Goal: Task Accomplishment & Management: Complete application form

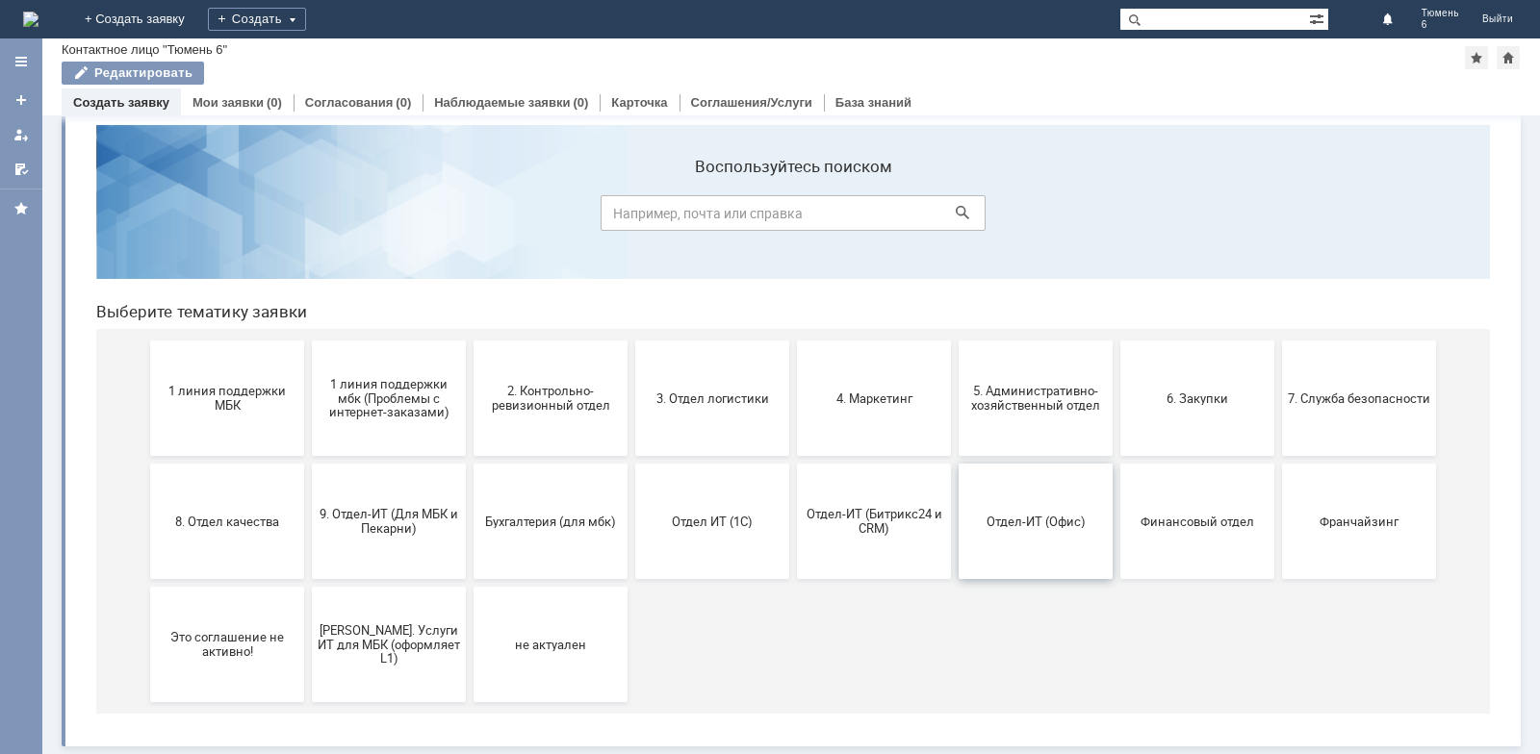
scroll to position [30, 0]
click at [849, 405] on span "4. Маркетинг" at bounding box center [874, 398] width 142 height 14
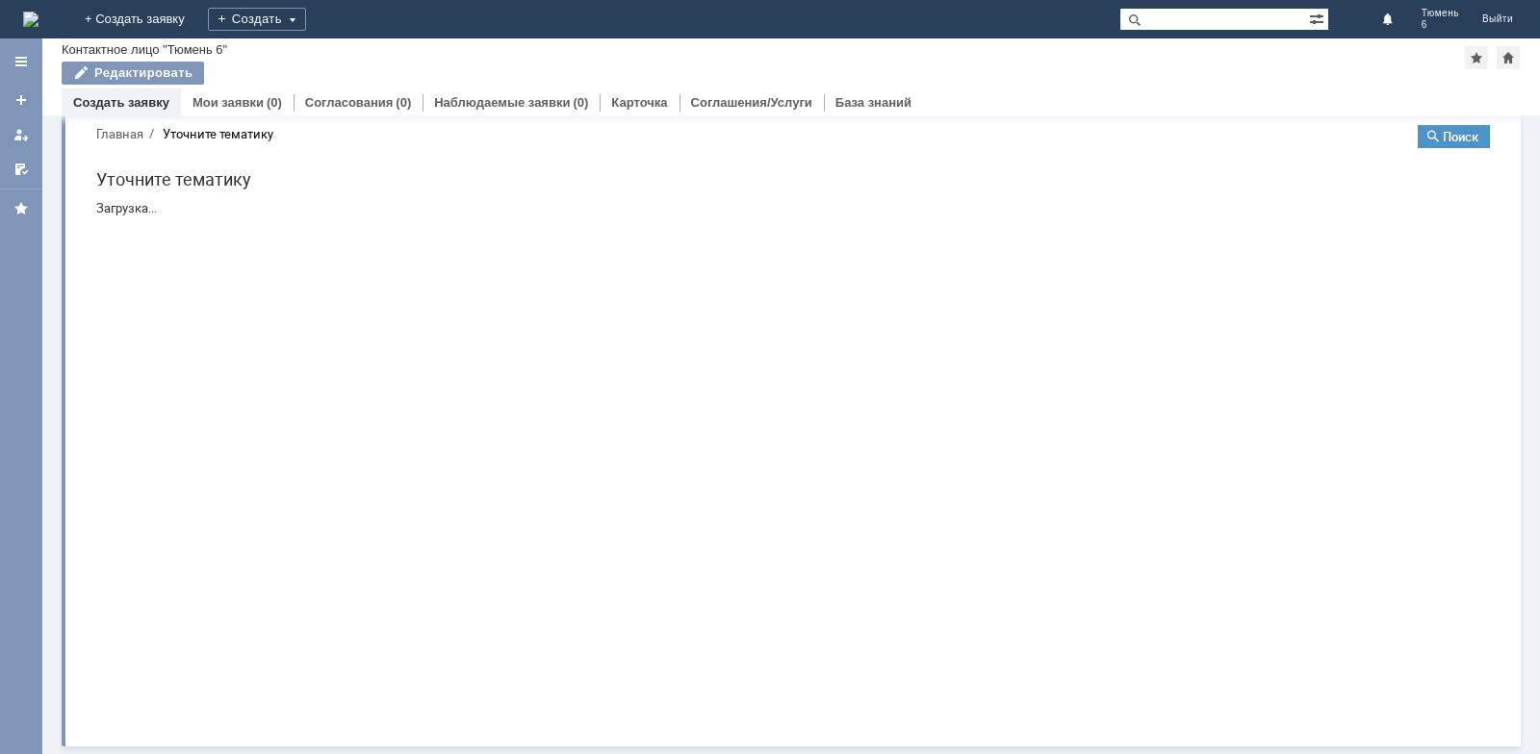
scroll to position [0, 0]
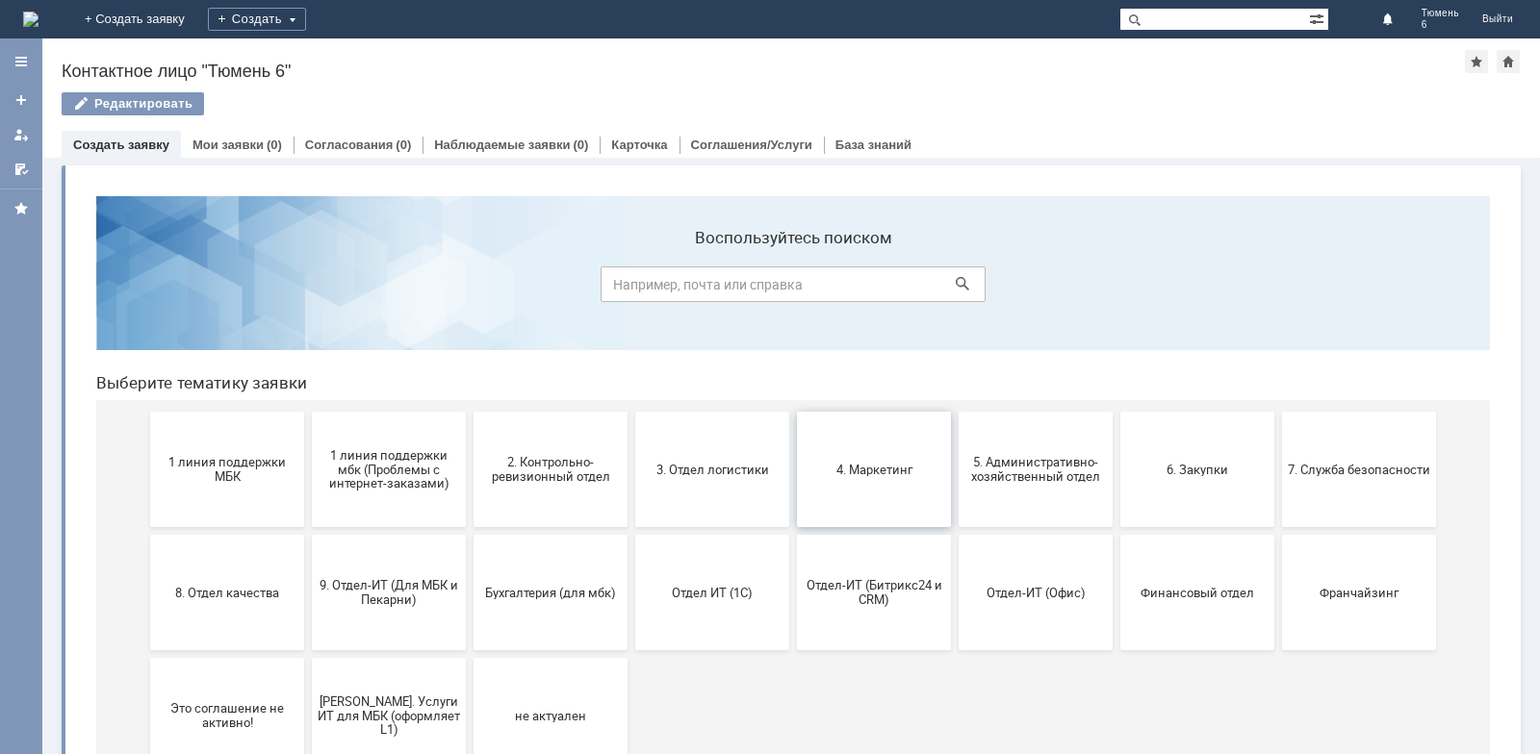
click at [865, 469] on span "4. Маркетинг" at bounding box center [874, 469] width 142 height 14
click at [1204, 476] on span "6. Закупки" at bounding box center [1197, 469] width 142 height 14
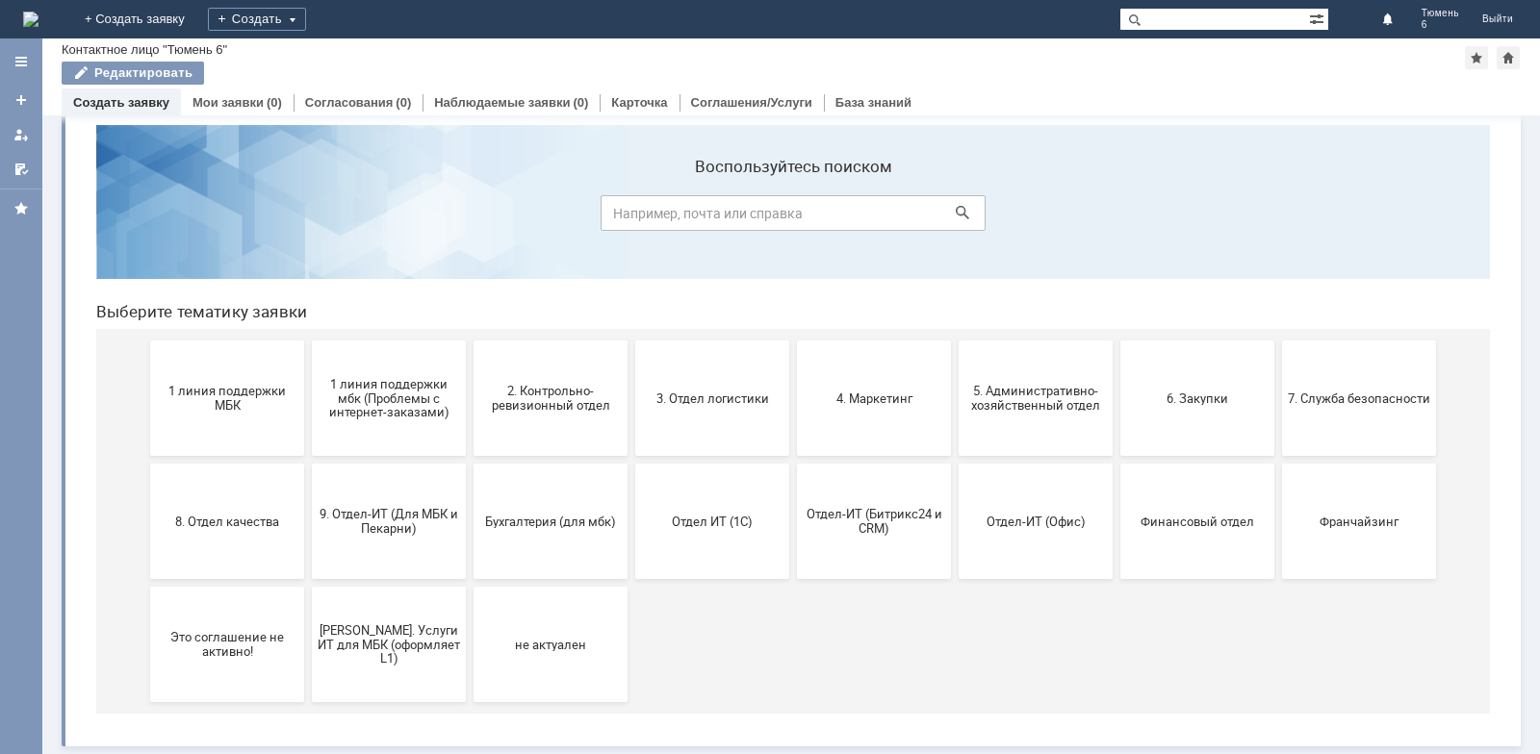
scroll to position [30, 0]
click at [1168, 22] on input "text" at bounding box center [1214, 19] width 190 height 23
type input "стоперы"
click at [1142, 18] on span at bounding box center [1130, 19] width 23 height 23
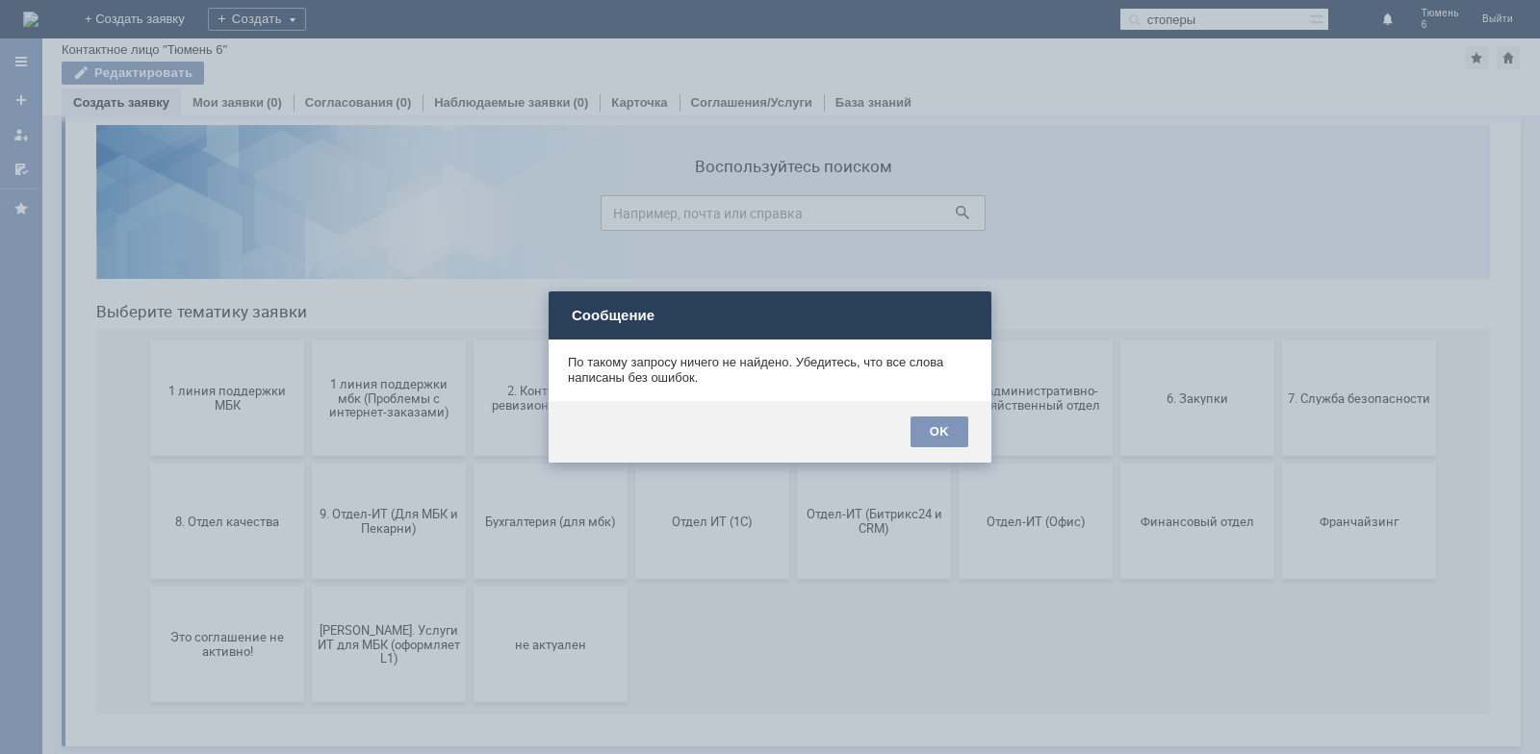
click at [1114, 243] on div at bounding box center [770, 377] width 1540 height 754
click at [1014, 191] on div at bounding box center [770, 377] width 1540 height 754
click at [749, 252] on div at bounding box center [770, 377] width 1540 height 754
click at [935, 435] on div "OK" at bounding box center [939, 432] width 58 height 31
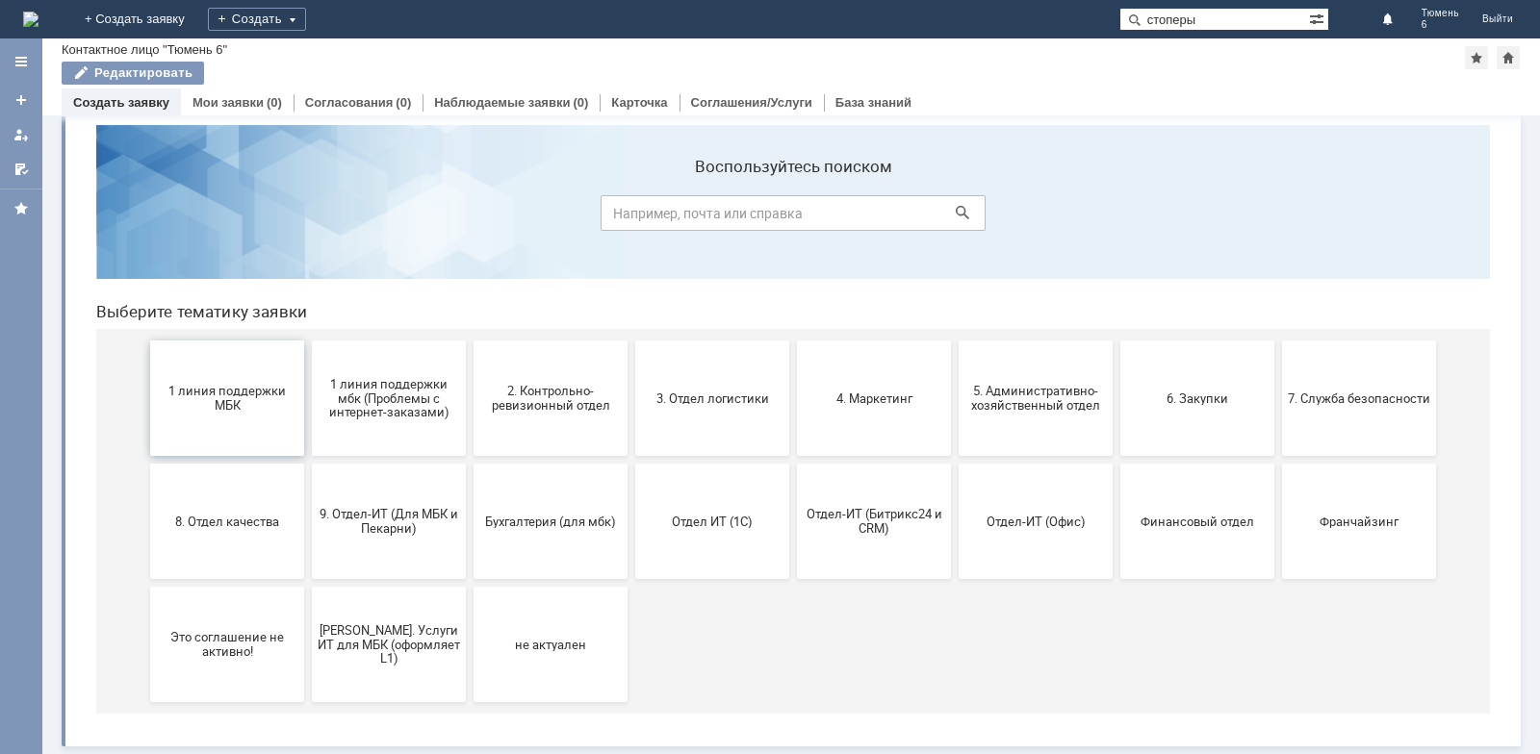
click at [243, 424] on button "1 линия поддержки МБК" at bounding box center [227, 398] width 154 height 115
click at [554, 423] on button "2. Контрольно-ревизионный отдел" at bounding box center [550, 398] width 154 height 115
click at [1027, 419] on button "5. Административно-хозяйственный отдел" at bounding box center [1035, 398] width 154 height 115
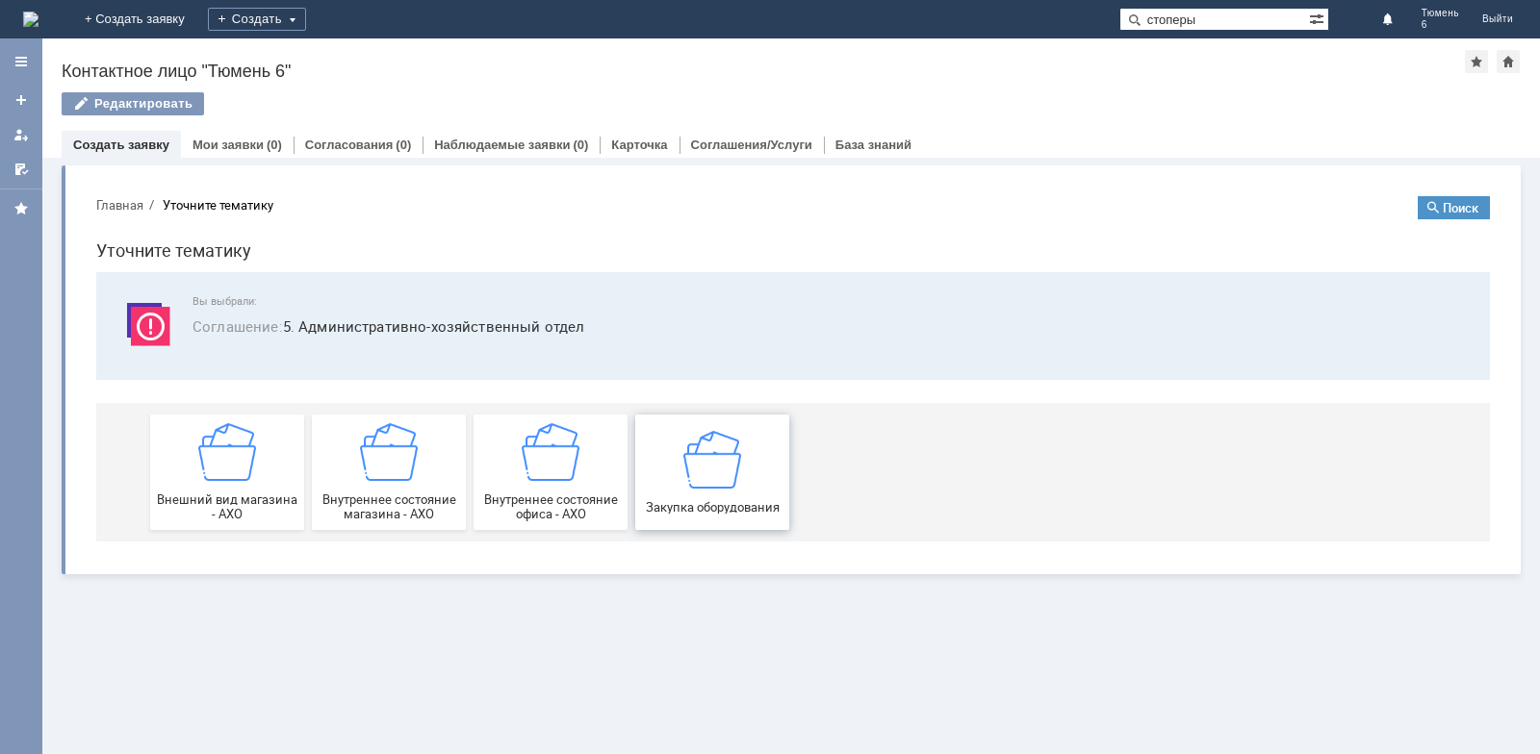
click at [709, 463] on img at bounding box center [712, 459] width 58 height 58
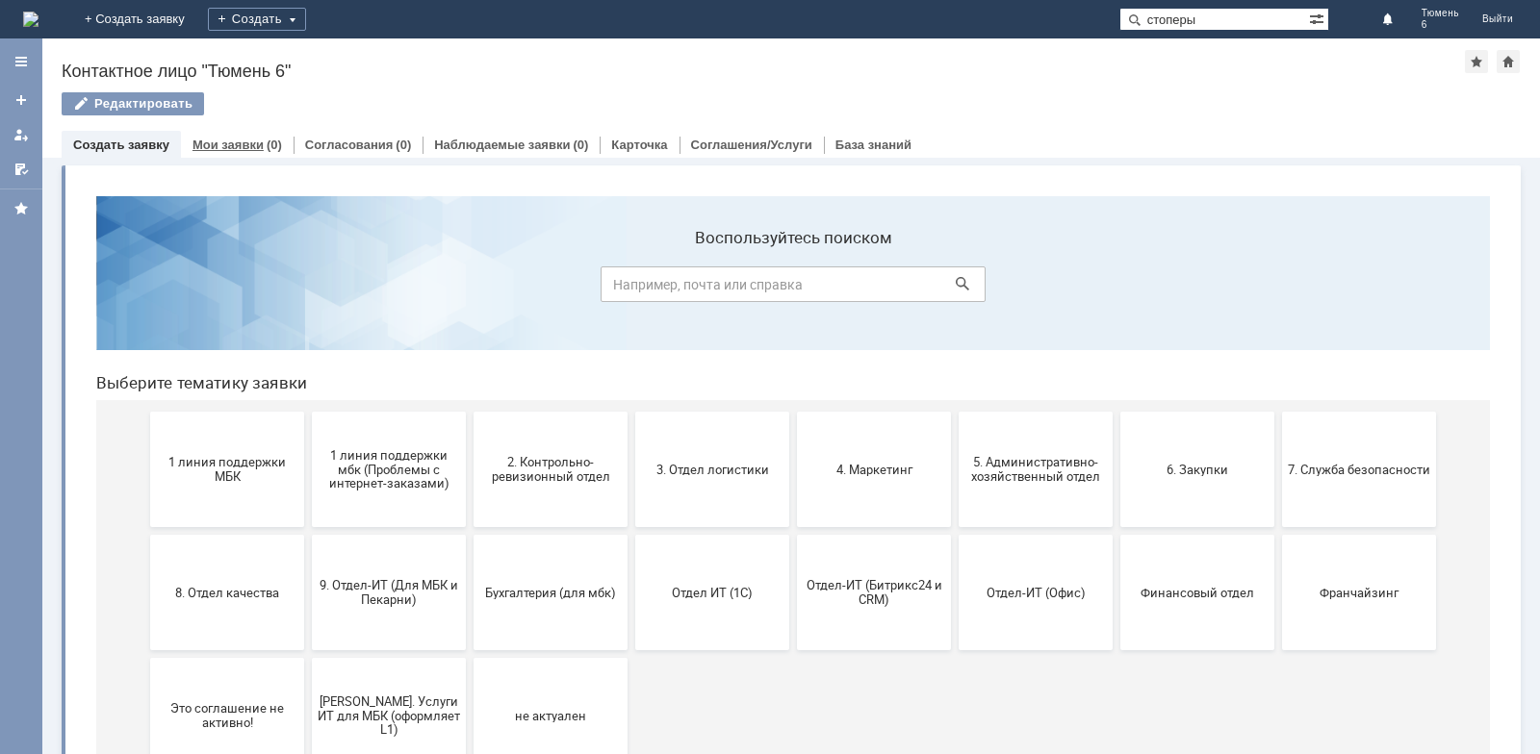
click at [250, 135] on div "Мои заявки (0)" at bounding box center [237, 145] width 113 height 28
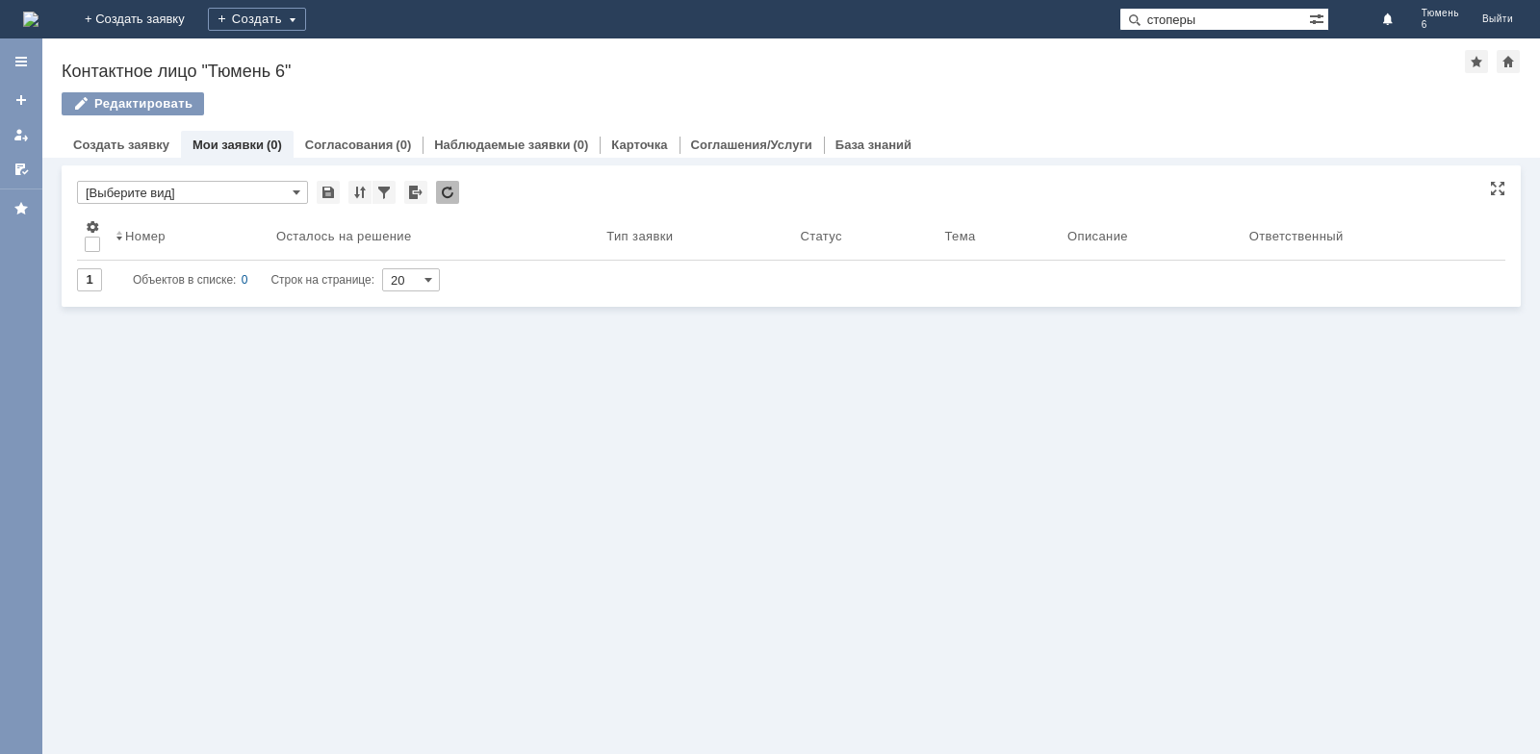
click at [203, 188] on input "[Выберите вид]" at bounding box center [192, 192] width 231 height 23
click at [203, 188] on input "text" at bounding box center [192, 192] width 231 height 23
click at [299, 189] on span at bounding box center [297, 192] width 8 height 15
click at [325, 346] on div "Витрина услуг Связанные объекты * Результаты поиска: Изменить Сбросить Сортиров…" at bounding box center [790, 456] width 1497 height 597
type input "[Выберите вид]"
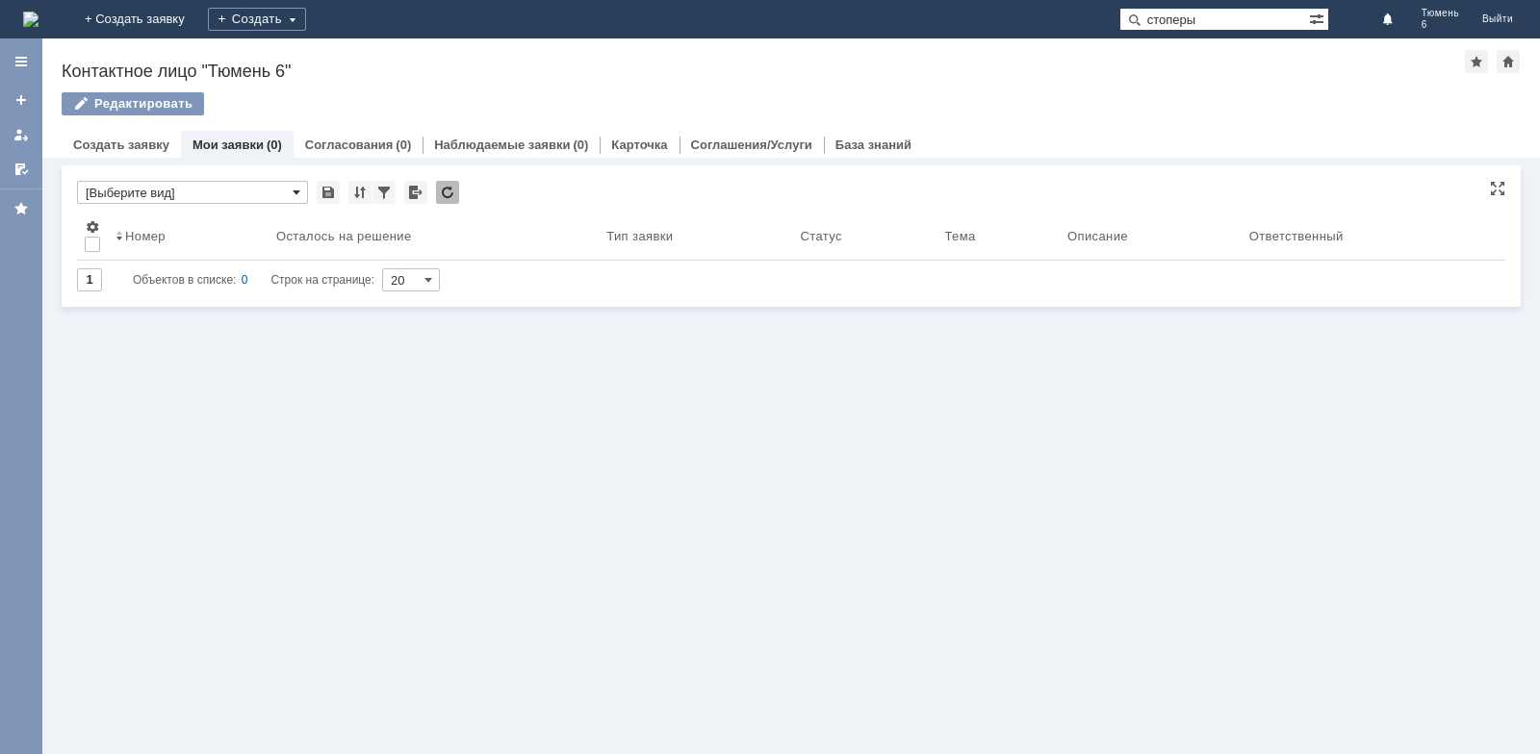
click at [294, 196] on span at bounding box center [297, 192] width 8 height 15
click at [331, 406] on div "Витрина услуг Связанные объекты * Результаты поиска: Изменить Сбросить Сортиров…" at bounding box center [790, 456] width 1497 height 597
type input "[Выберите вид]"
click at [127, 144] on link "Создать заявку" at bounding box center [121, 145] width 96 height 14
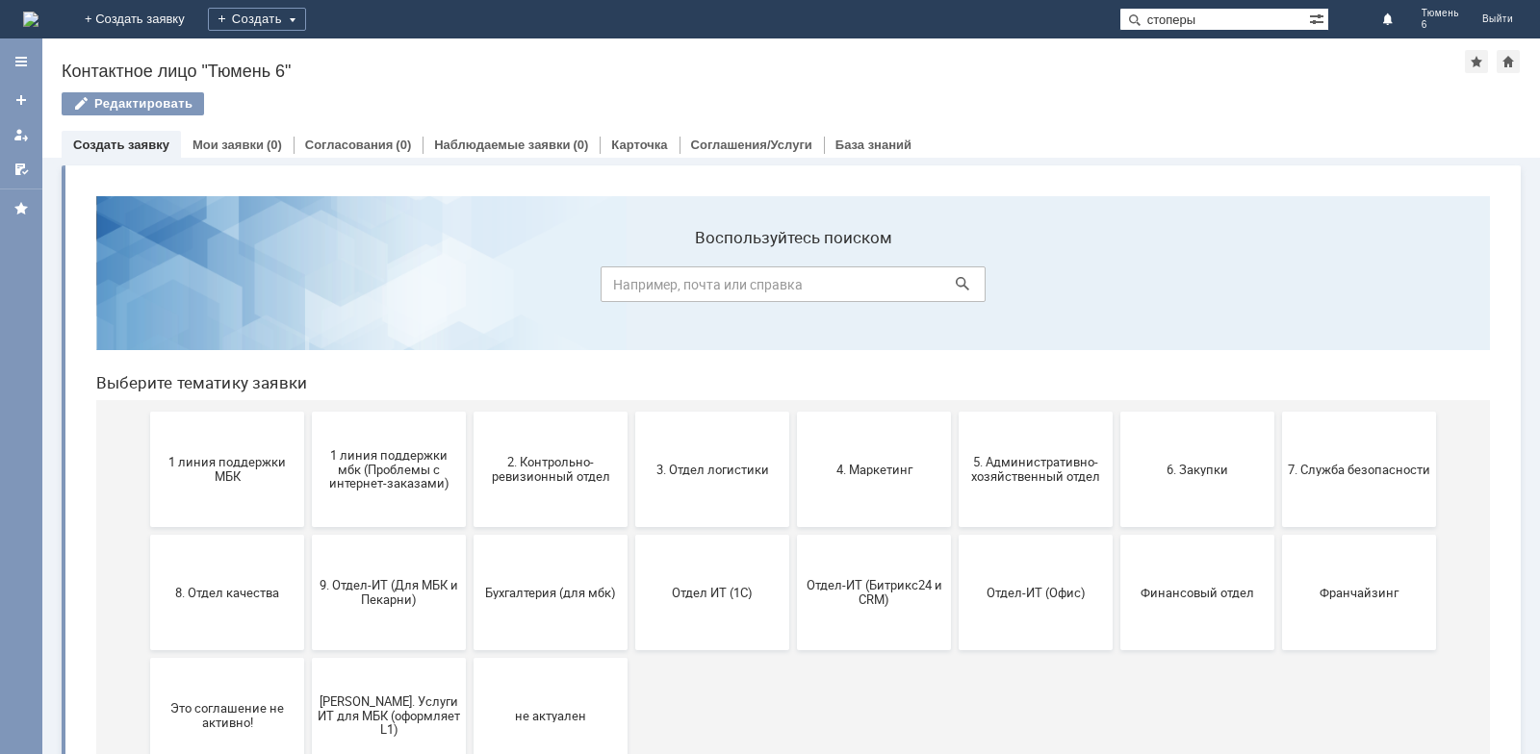
click at [701, 290] on input at bounding box center [793, 285] width 385 height 36
type input "стоперы"
click at [956, 279] on icon at bounding box center [962, 283] width 13 height 13
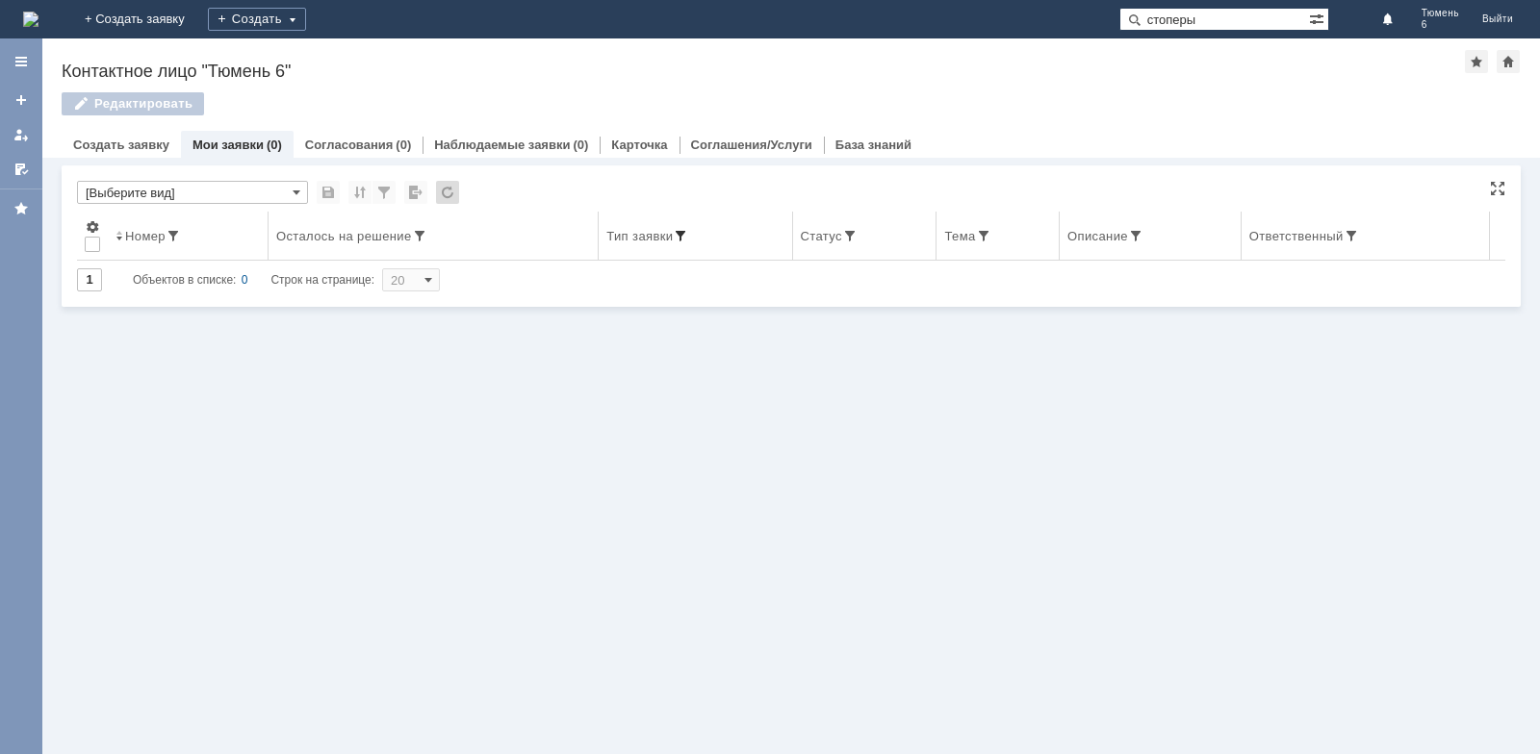
click at [679, 232] on span at bounding box center [680, 235] width 15 height 15
click at [1063, 443] on div "Витрина услуг Связанные объекты * [Выберите вид] Результаты поиска: Изменить Сб…" at bounding box center [790, 456] width 1497 height 597
click at [630, 141] on link "Карточка" at bounding box center [639, 145] width 56 height 14
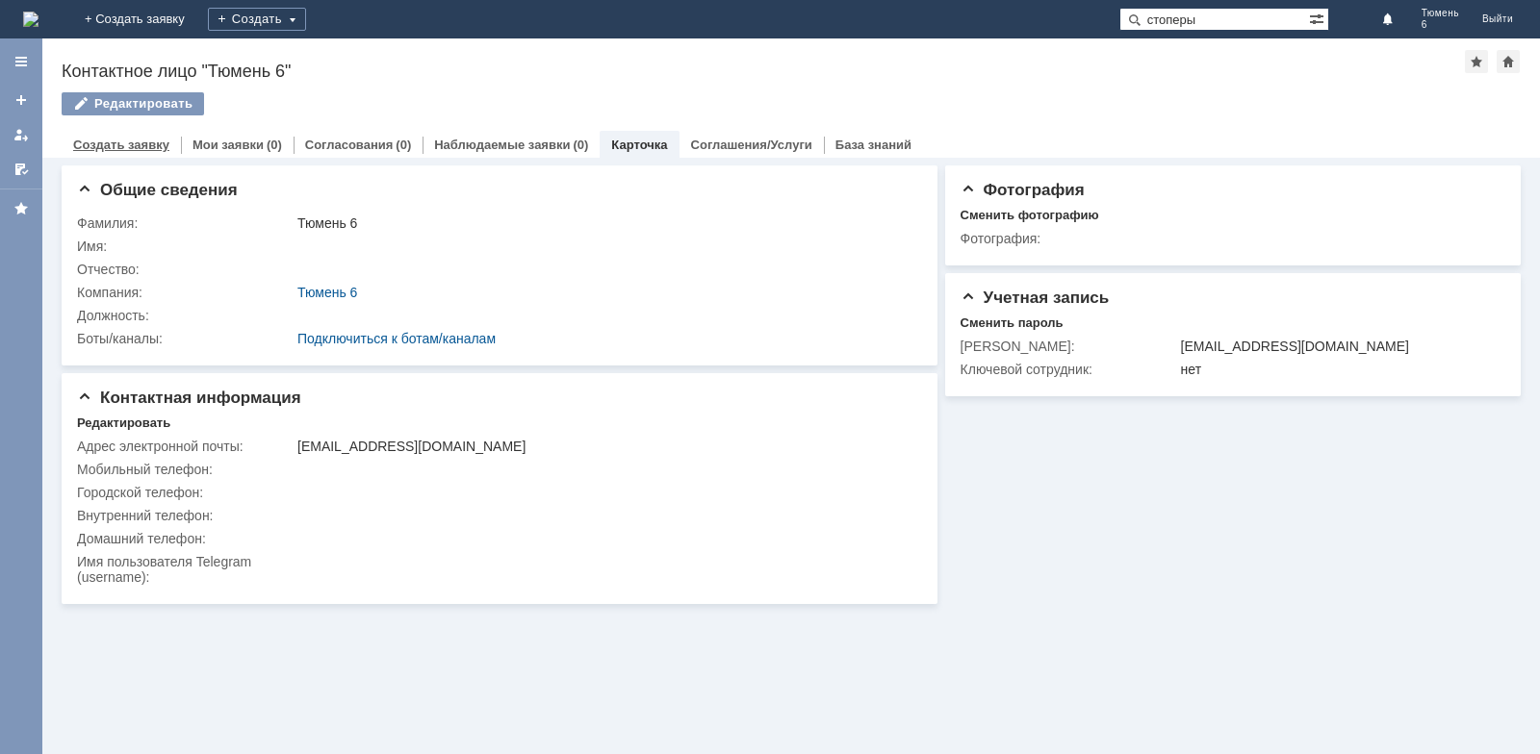
click at [131, 142] on link "Создать заявку" at bounding box center [121, 145] width 96 height 14
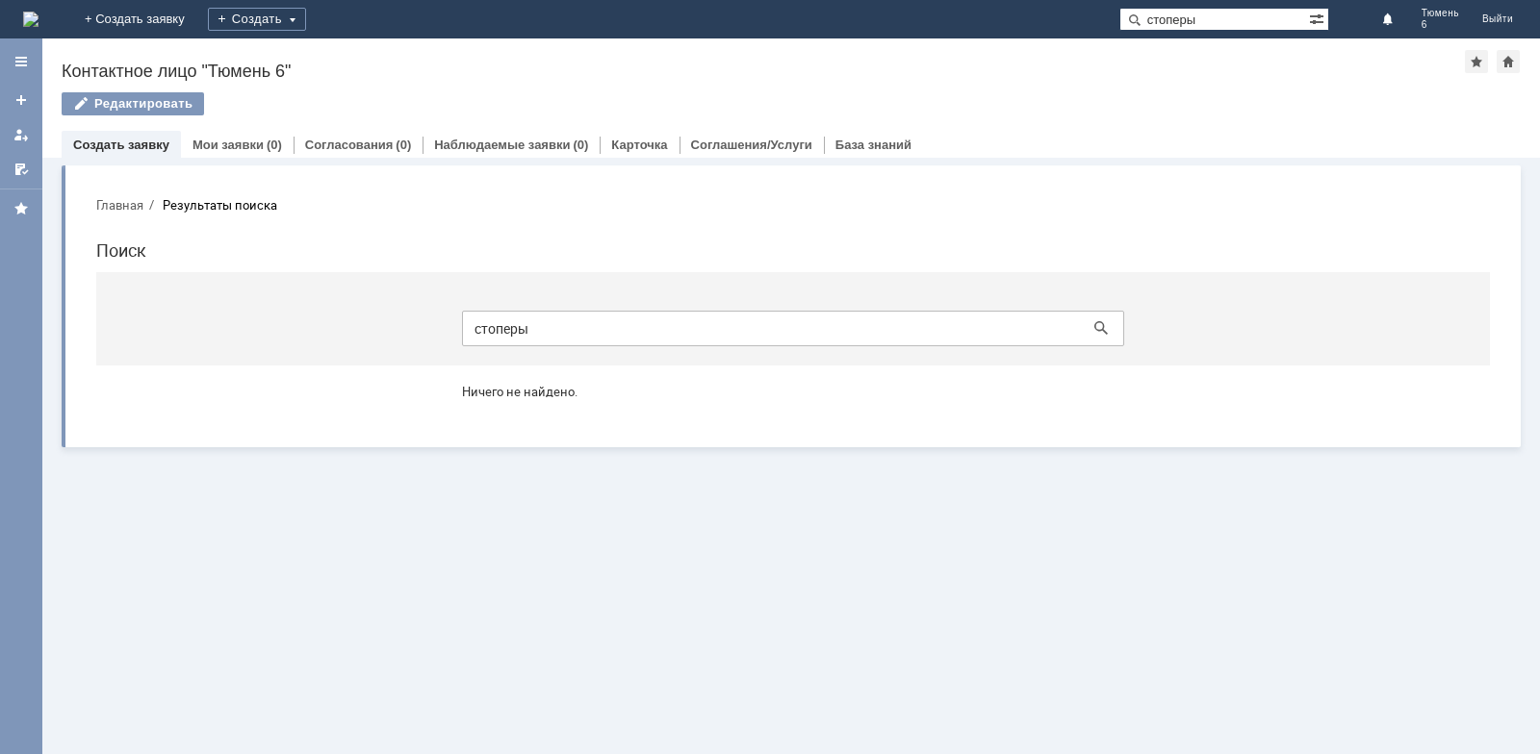
click at [556, 315] on input "стоперы" at bounding box center [793, 329] width 662 height 36
type input "с"
click at [130, 149] on link "Создать заявку" at bounding box center [121, 145] width 96 height 14
click at [125, 206] on button "Главная" at bounding box center [119, 204] width 47 height 17
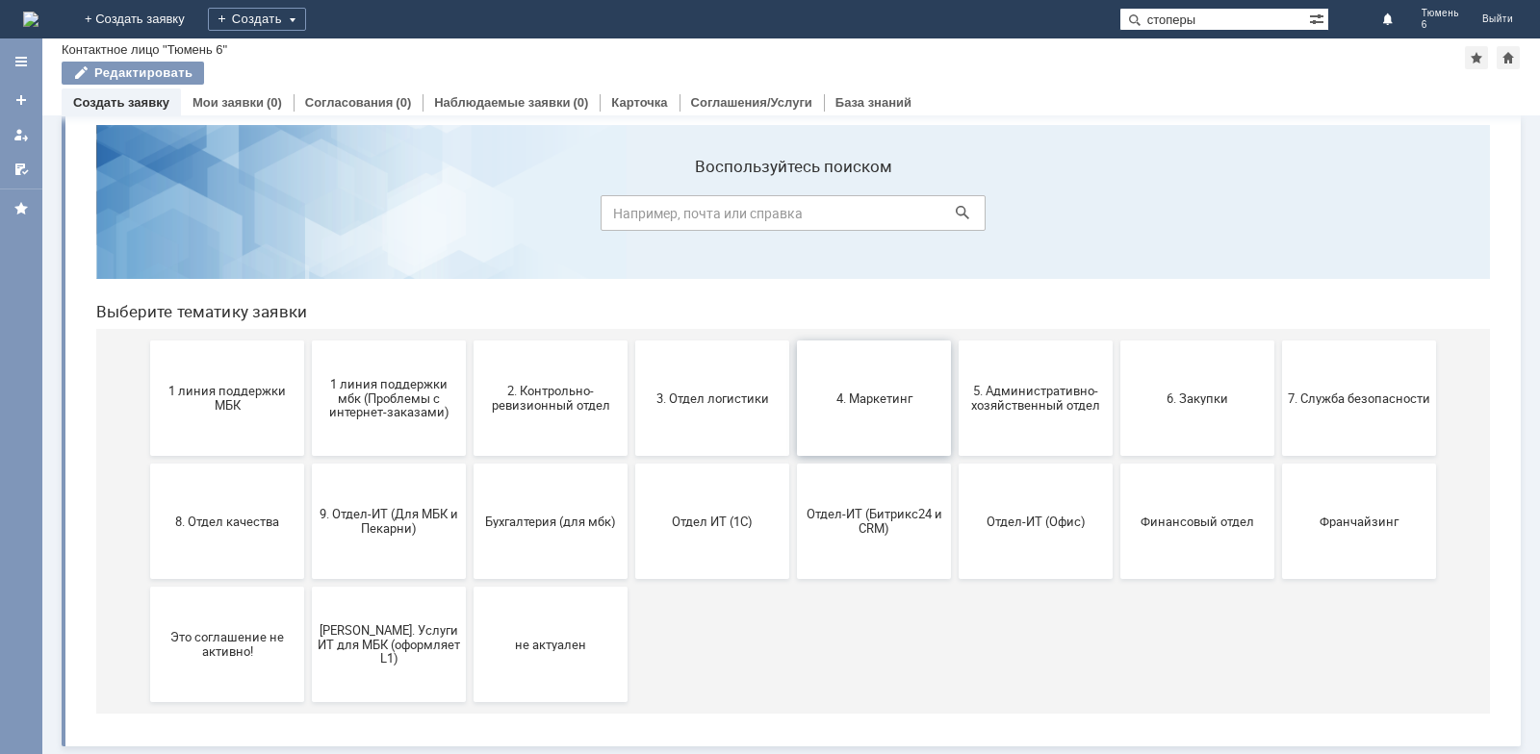
scroll to position [30, 0]
click at [727, 427] on button "3. Отдел логистики" at bounding box center [712, 398] width 154 height 115
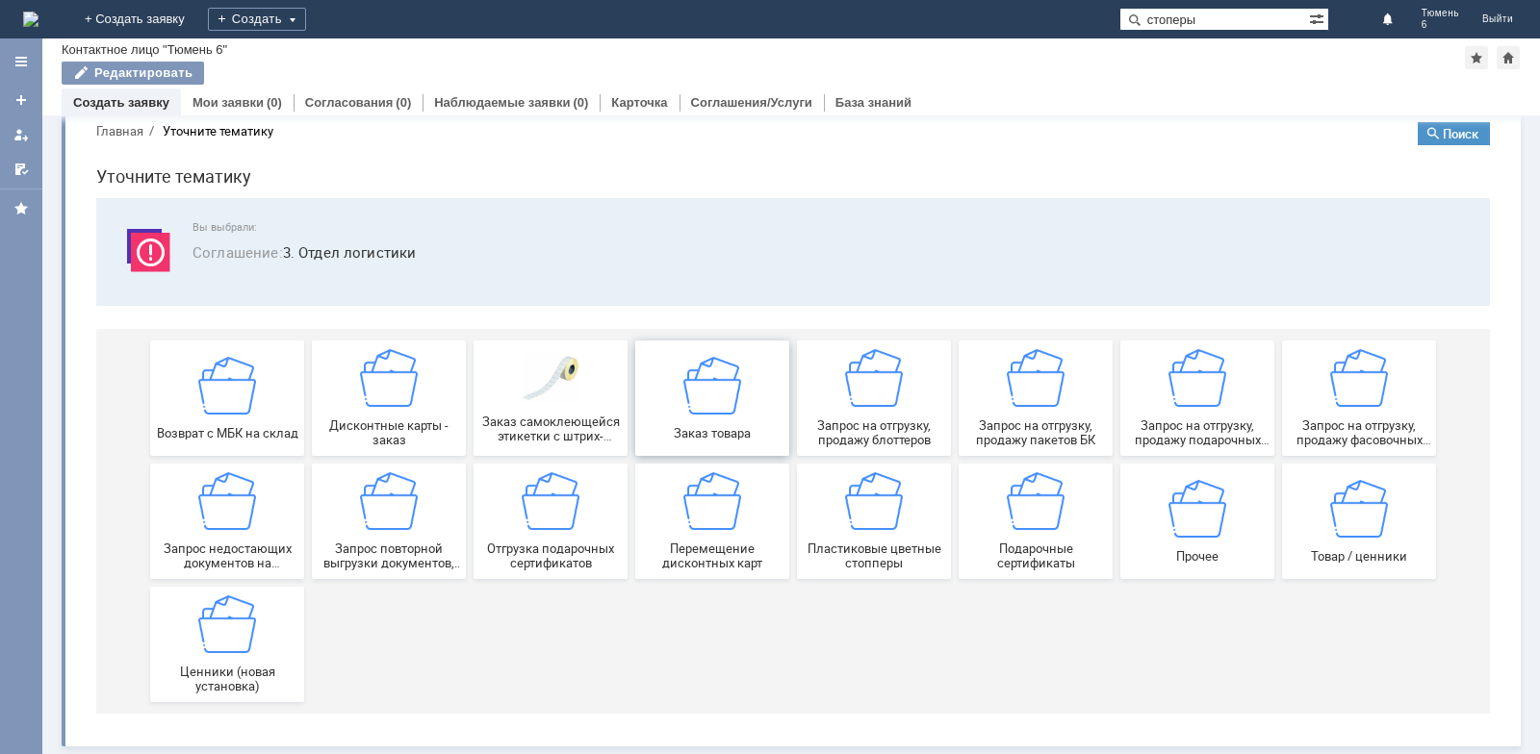
scroll to position [33, 0]
click at [714, 427] on span "Заказ товара" at bounding box center [712, 432] width 142 height 14
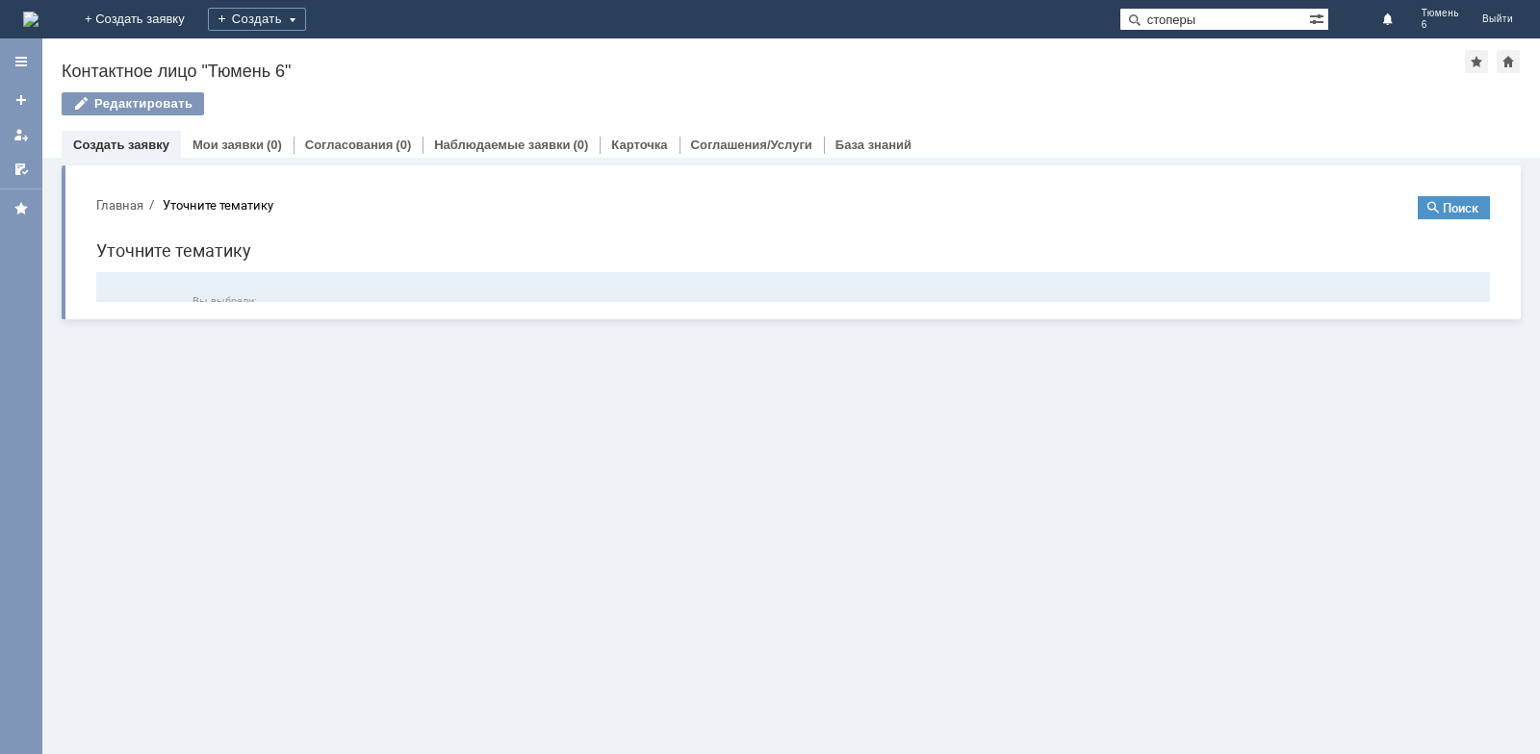
scroll to position [0, 0]
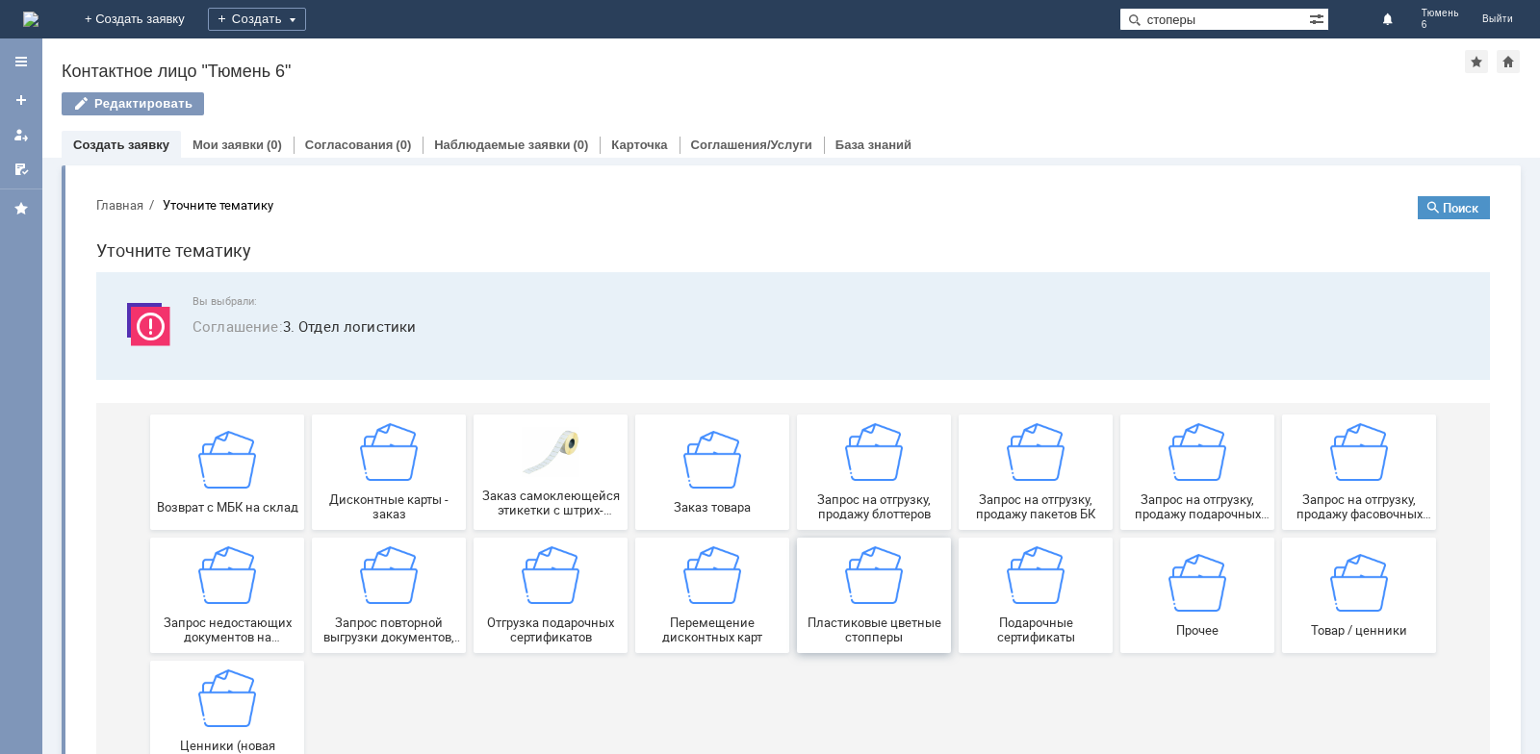
click at [906, 626] on span "Пластиковые цветные стопперы" at bounding box center [874, 630] width 142 height 29
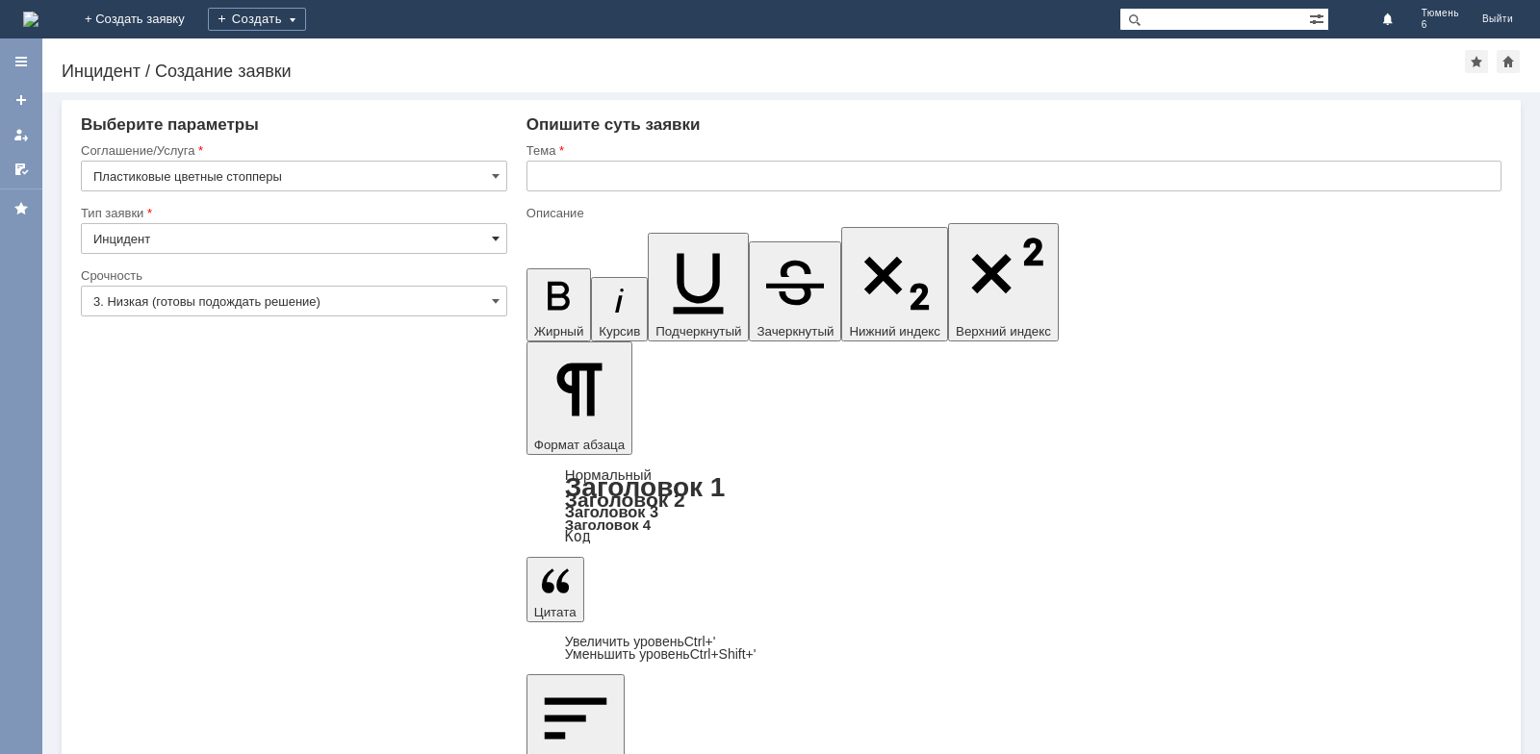
click at [498, 238] on span at bounding box center [496, 238] width 8 height 15
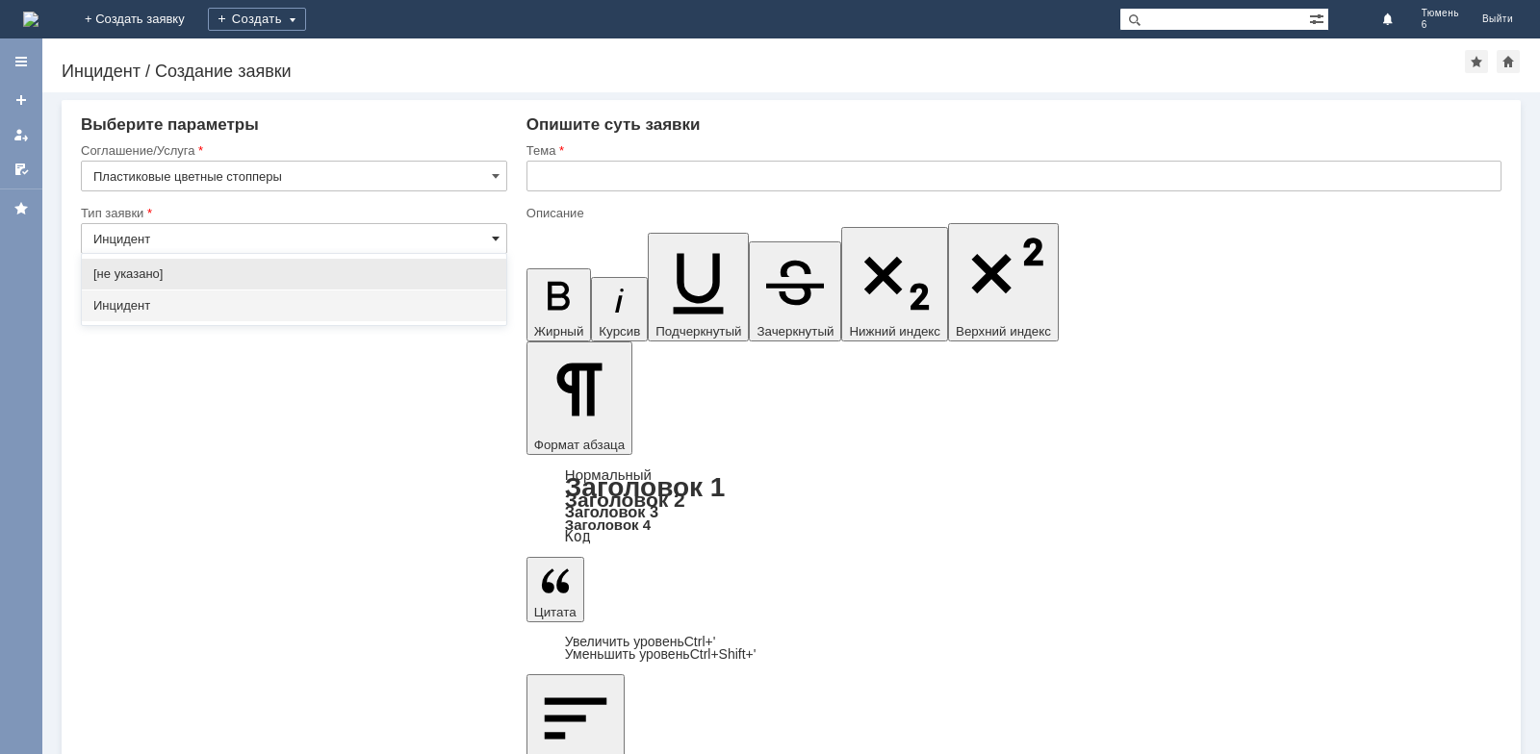
click at [498, 238] on span at bounding box center [496, 238] width 8 height 15
click at [498, 593] on div "Внимание! Выберите параметры Соглашение/Услуга Пластиковые цветные стопперы Тип…" at bounding box center [790, 423] width 1497 height 662
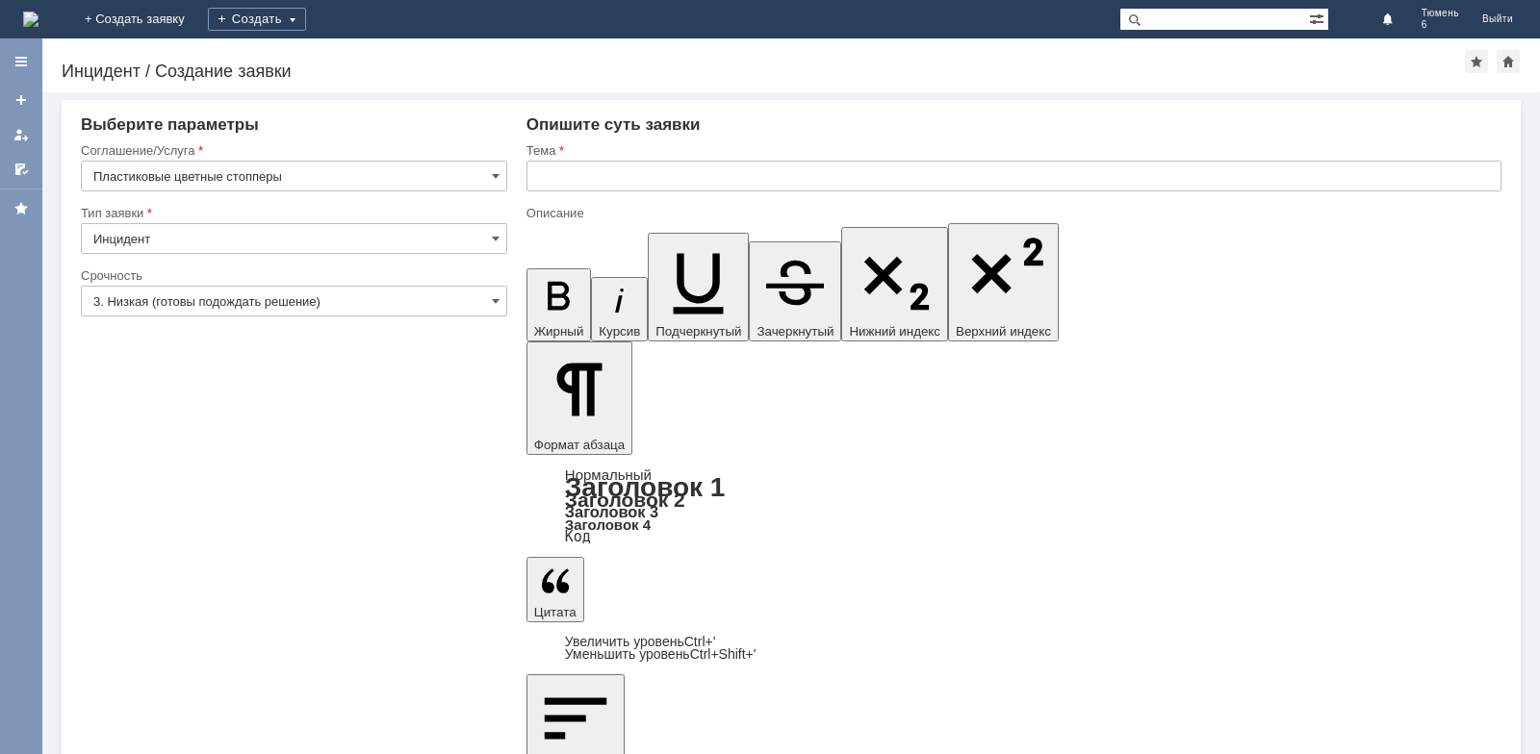
type input "Инцидент"
click at [495, 306] on span at bounding box center [496, 301] width 8 height 15
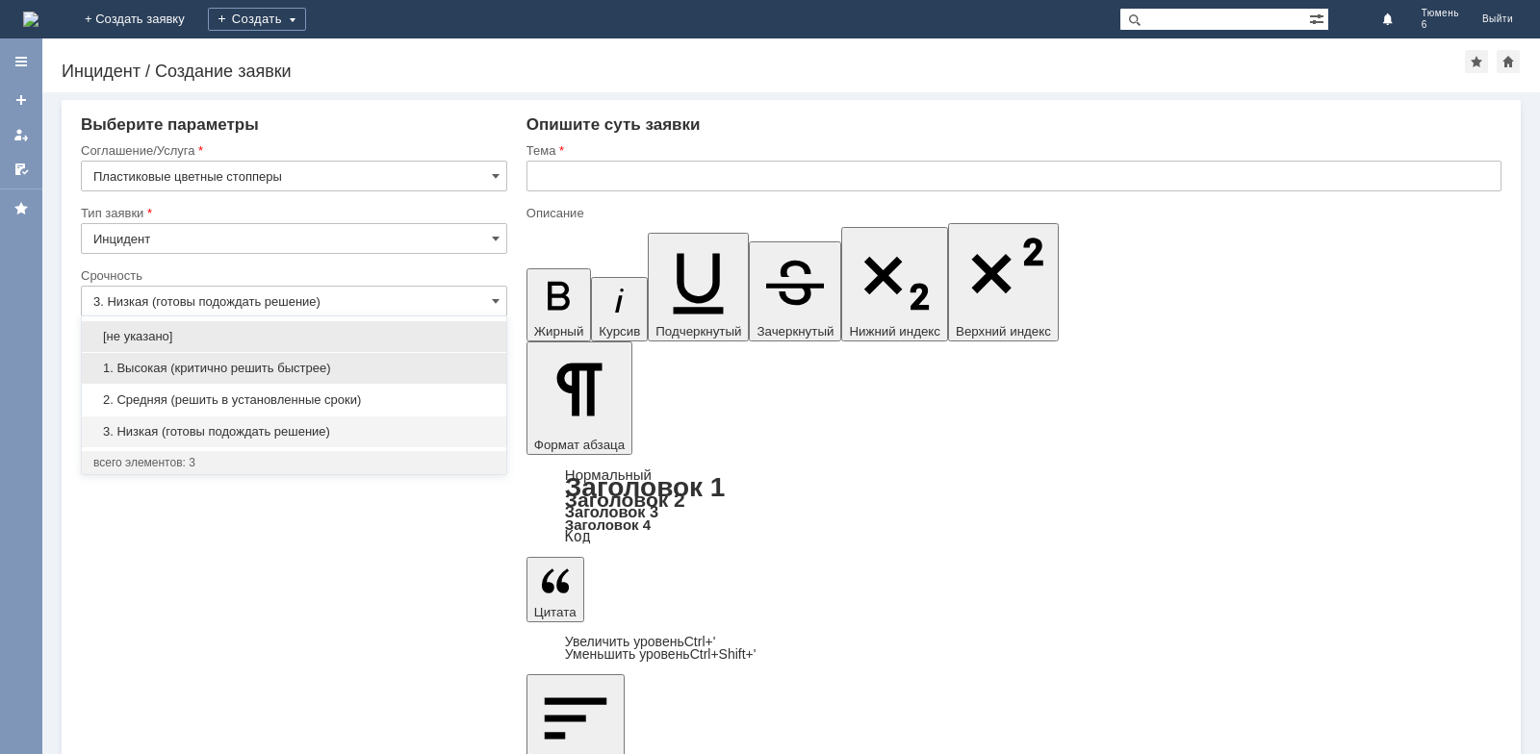
click at [315, 372] on span "1. Высокая (критично решить быстрее)" at bounding box center [293, 368] width 401 height 15
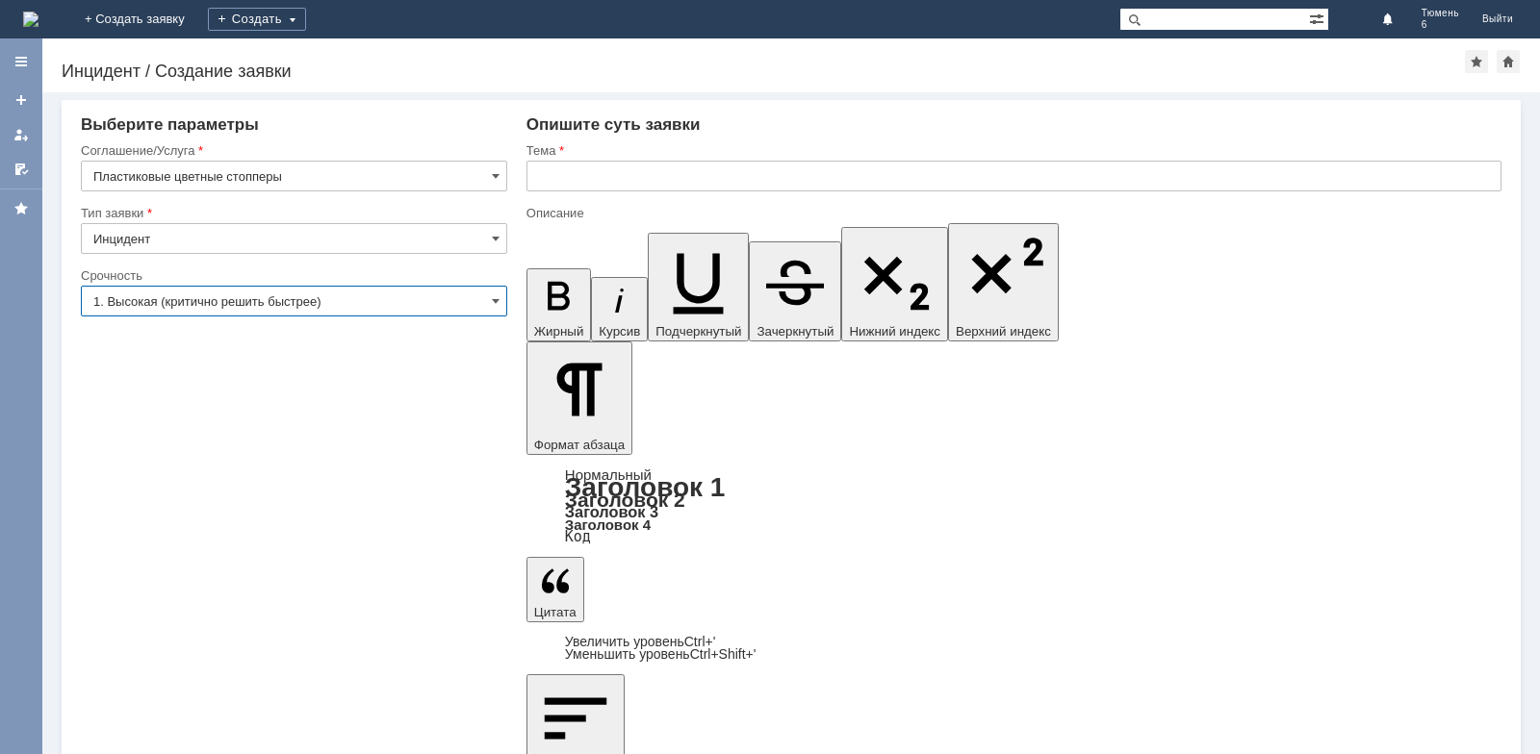
type input "1. Высокая (критично решить быстрее)"
click at [498, 174] on span at bounding box center [496, 175] width 8 height 15
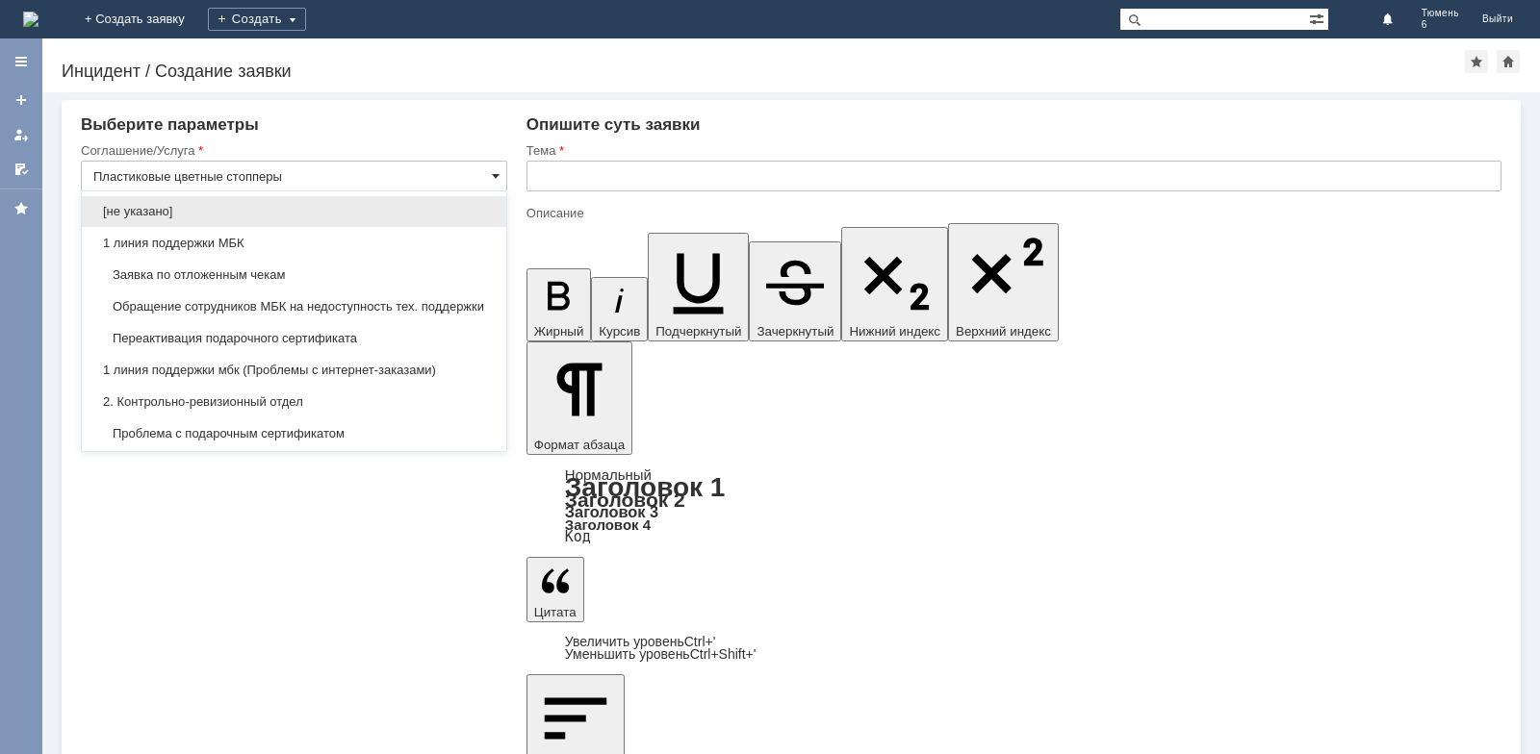
scroll to position [596, 0]
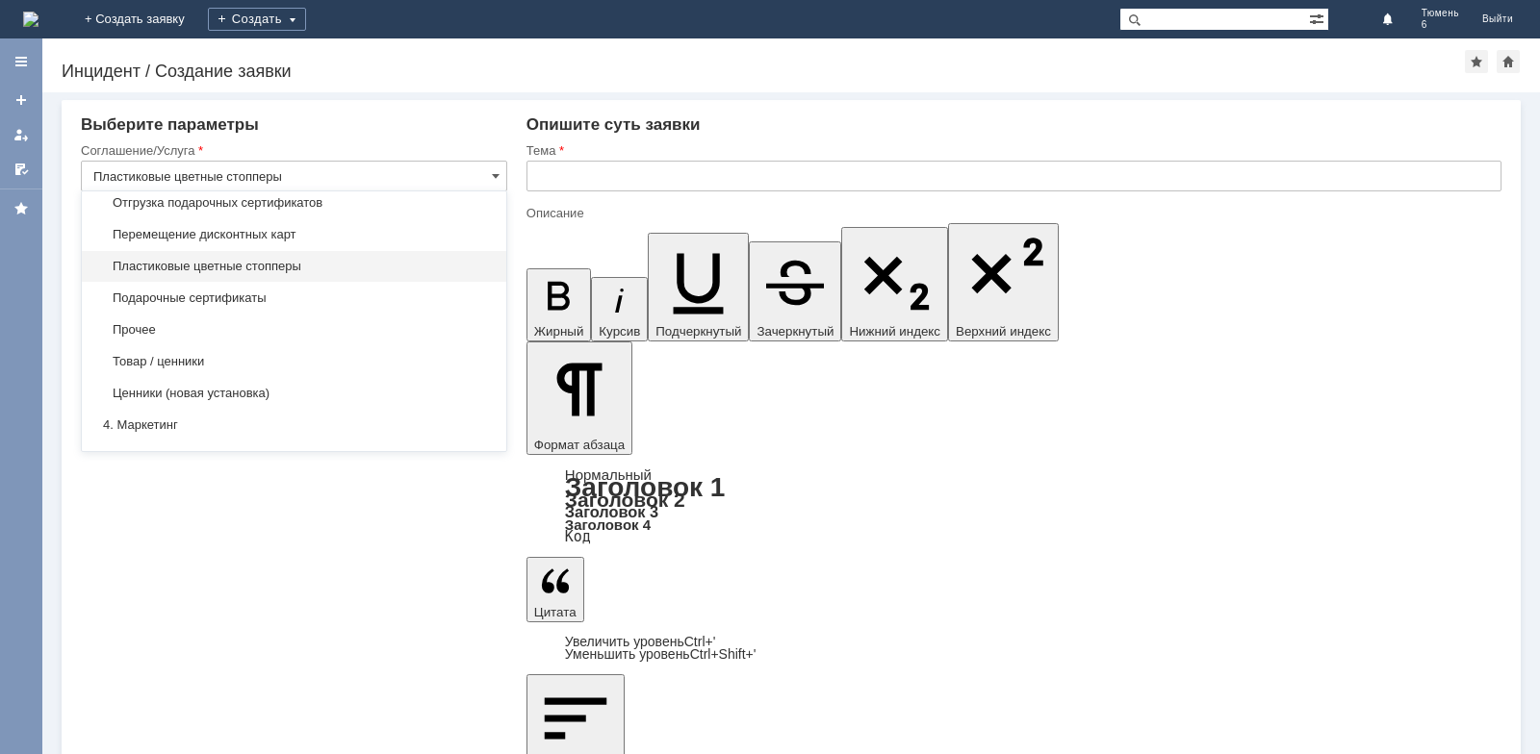
click at [280, 274] on span "Пластиковые цветные стопперы" at bounding box center [293, 266] width 401 height 15
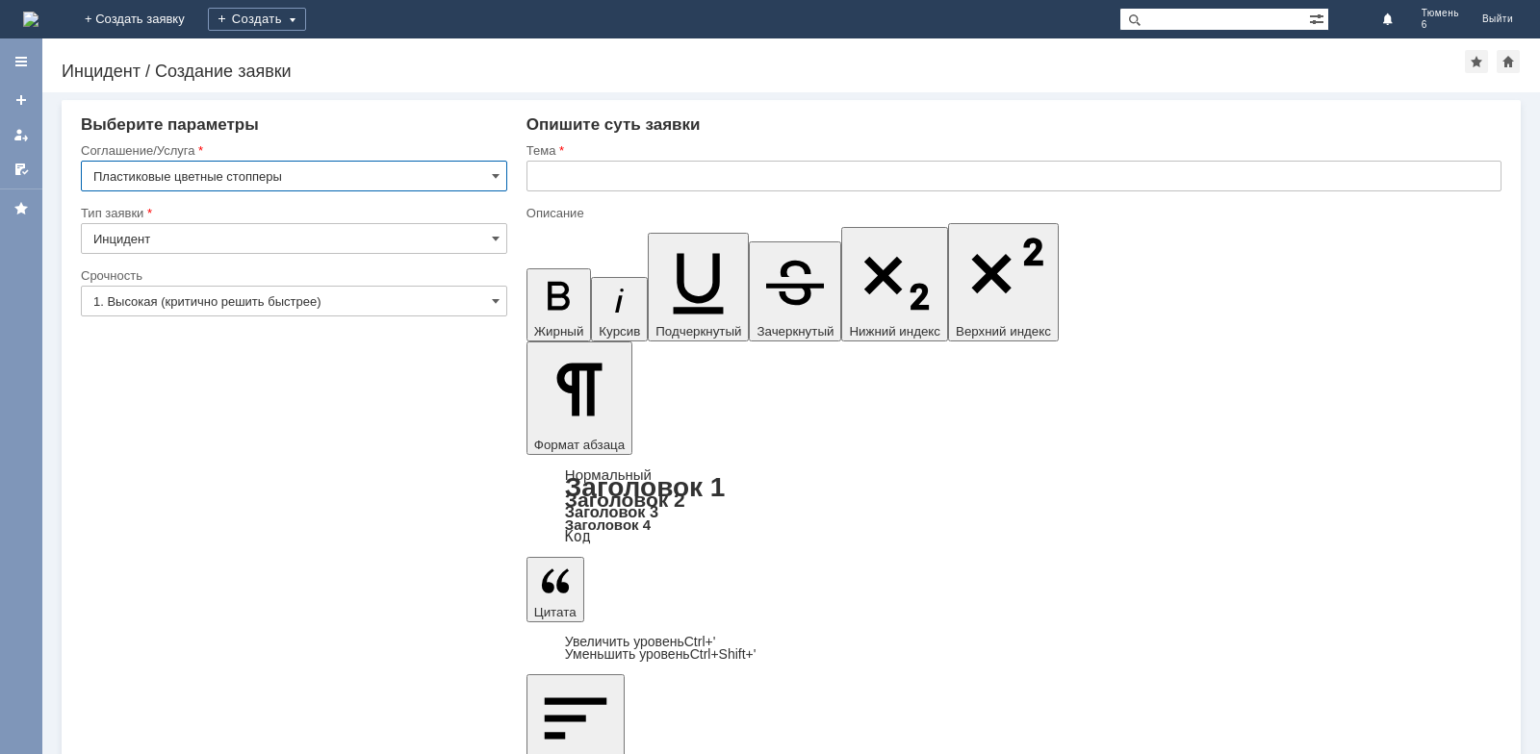
type input "Пластиковые цветные стопперы"
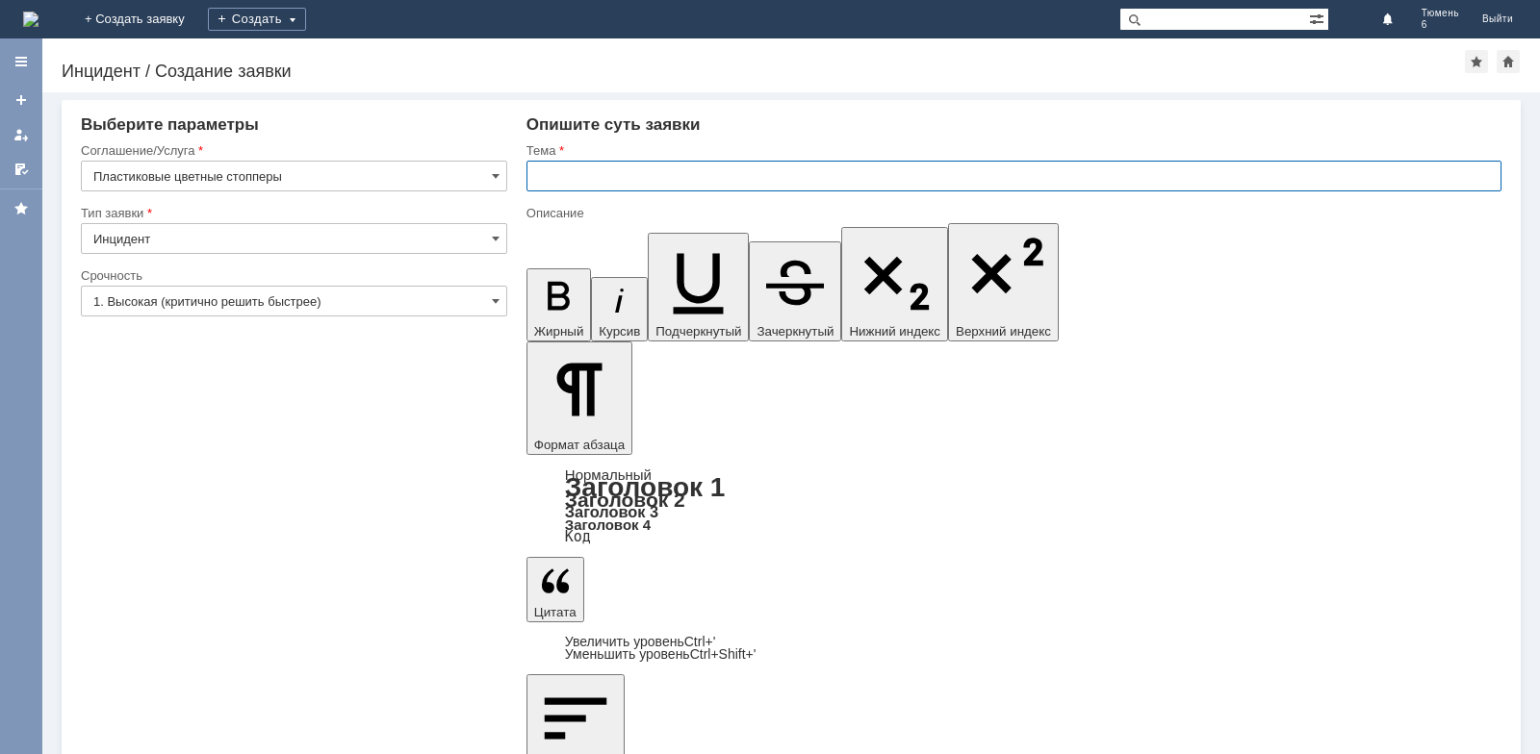
click at [599, 177] on input "text" at bounding box center [1013, 176] width 975 height 31
type input "МБК 6 Тюмень"
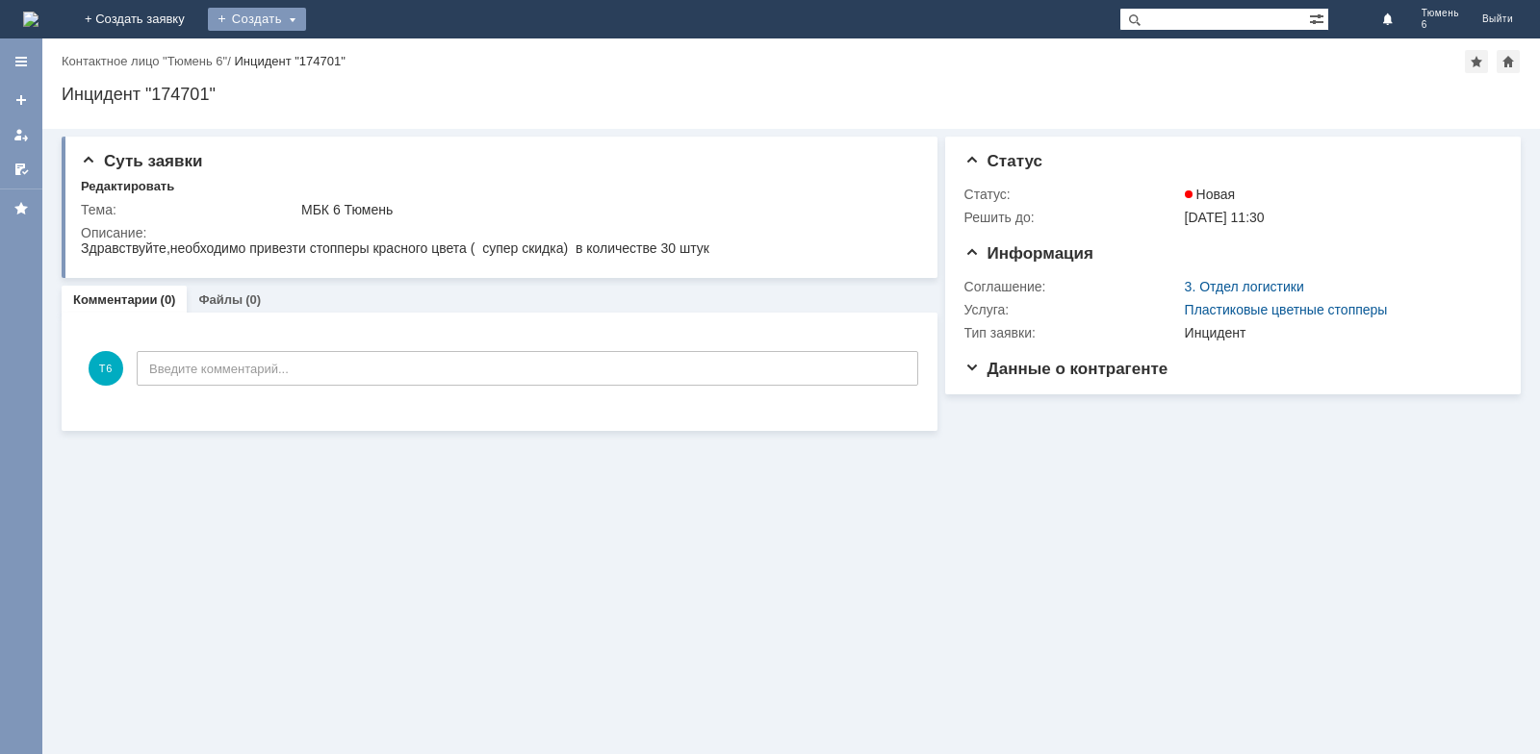
click at [306, 24] on div "Создать" at bounding box center [257, 19] width 98 height 23
click at [358, 57] on link "Заявка" at bounding box center [285, 57] width 146 height 23
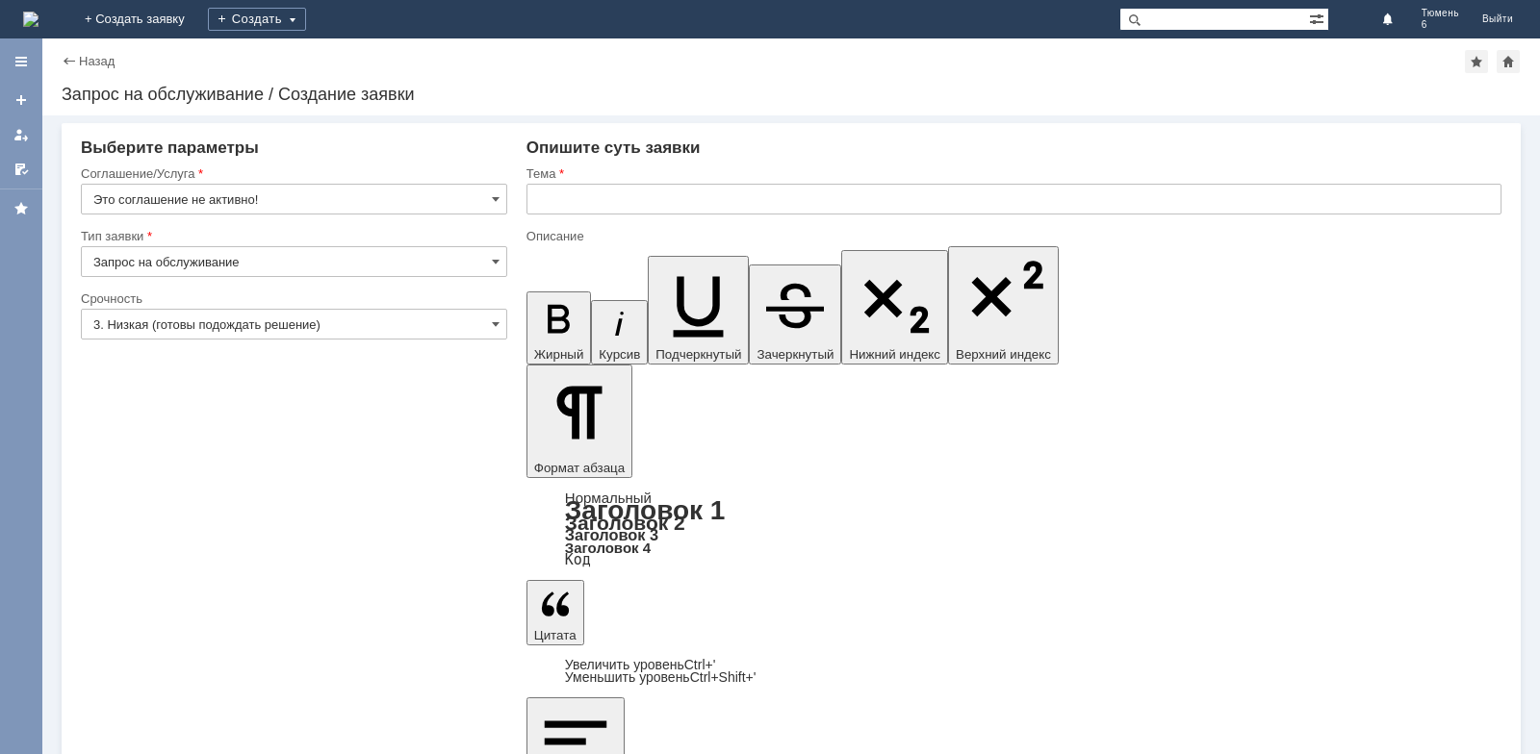
click at [78, 60] on div "Назад" at bounding box center [88, 61] width 53 height 14
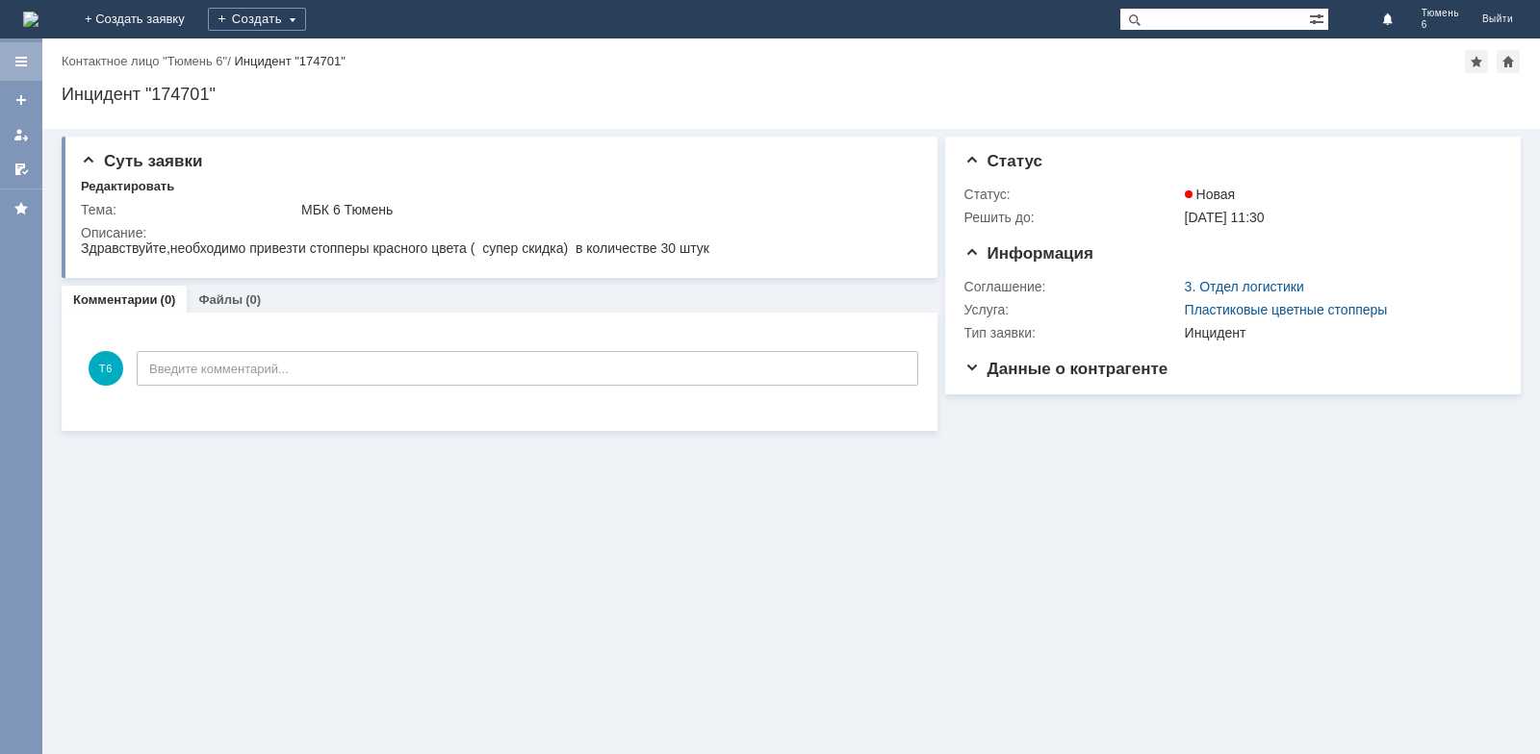
click at [16, 59] on div at bounding box center [20, 61] width 15 height 15
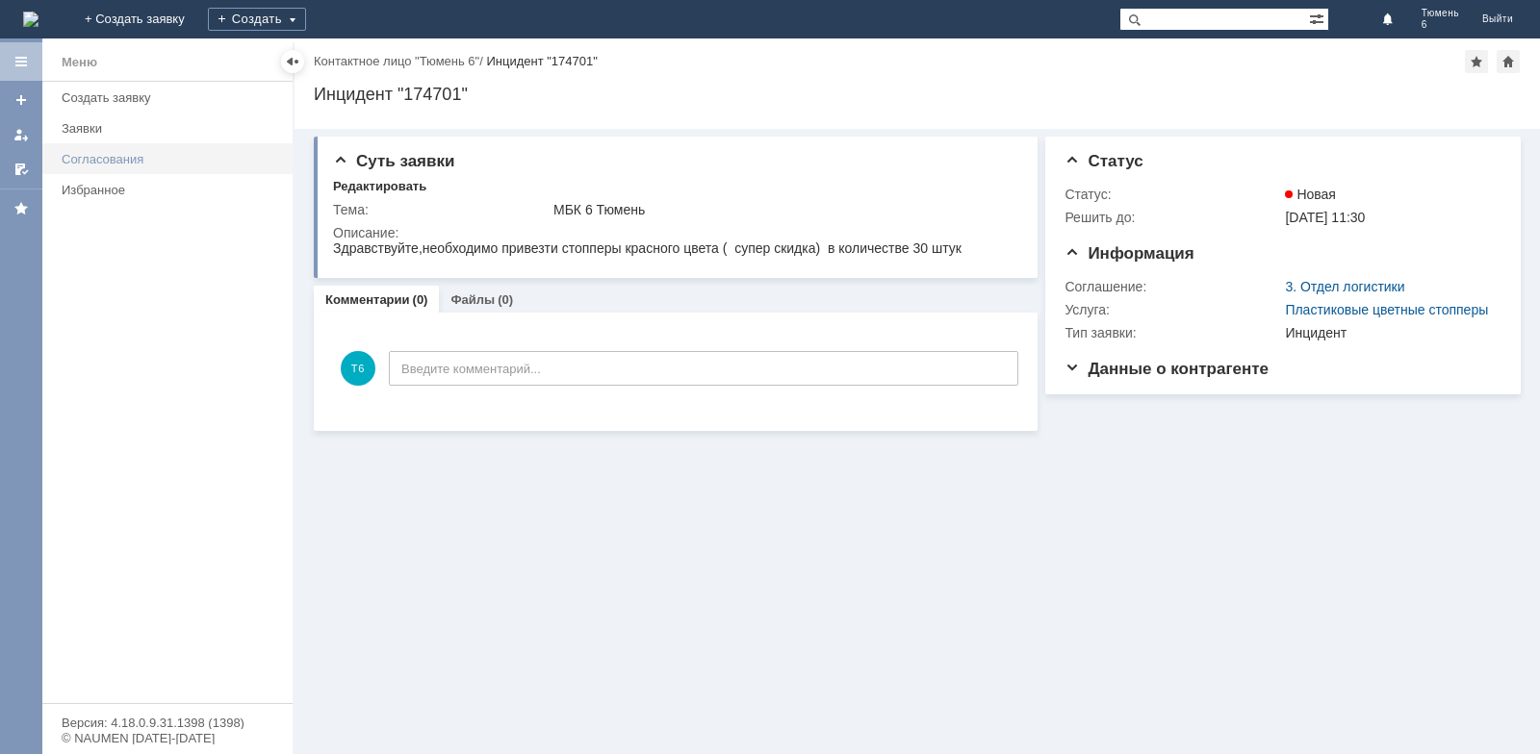
click at [100, 159] on div "Согласования" at bounding box center [171, 159] width 219 height 14
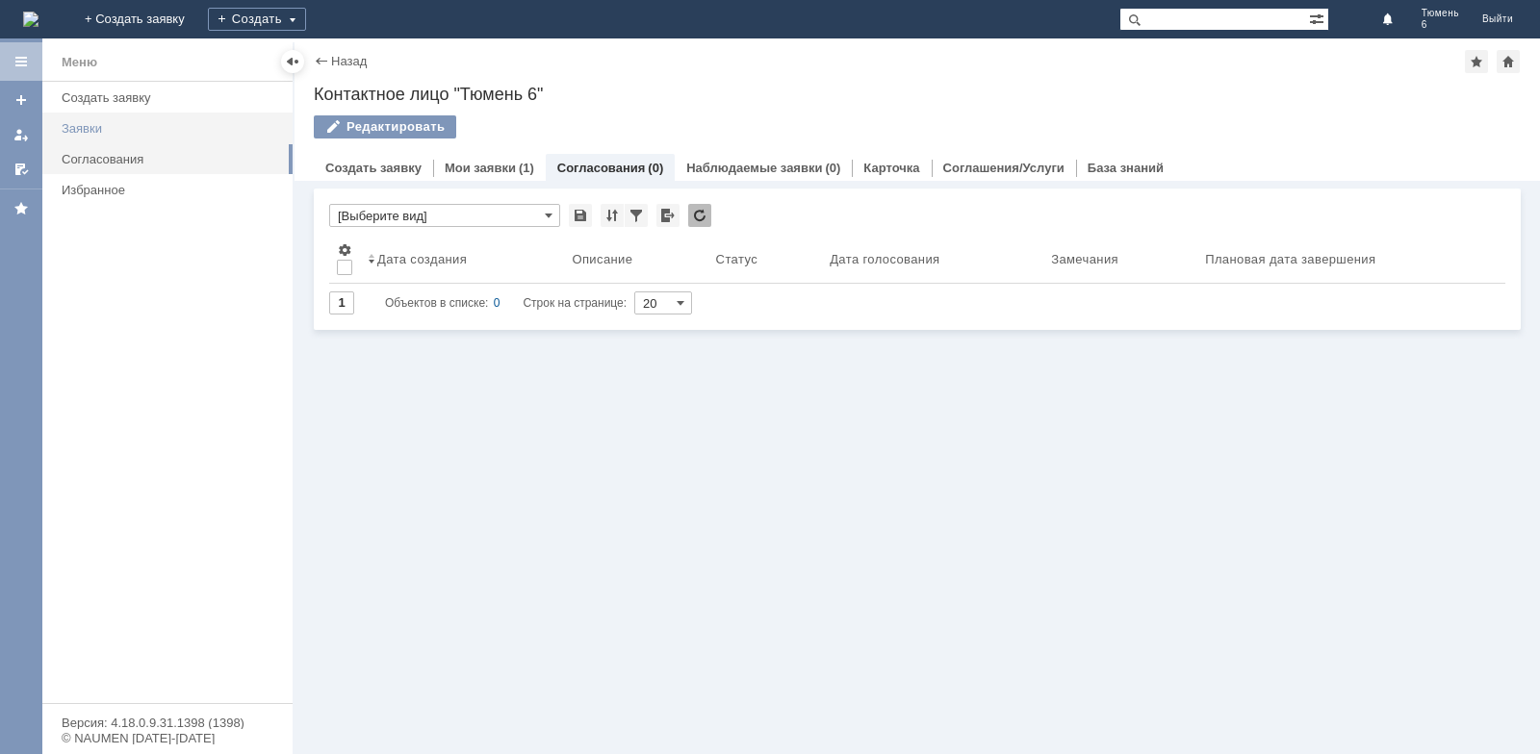
click at [98, 129] on div "Заявки" at bounding box center [171, 128] width 219 height 14
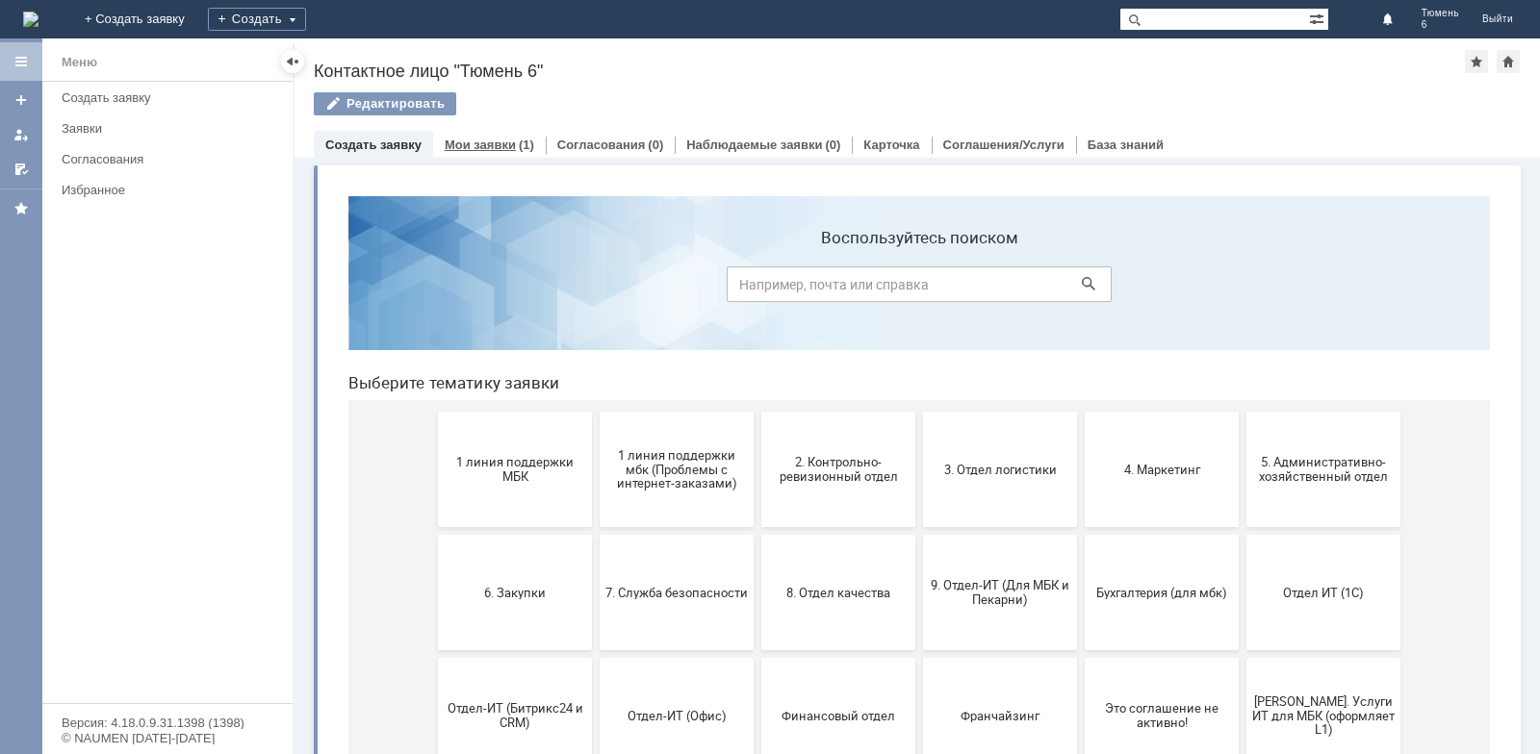
click at [501, 148] on link "Мои заявки" at bounding box center [480, 145] width 71 height 14
